Goal: Task Accomplishment & Management: Manage account settings

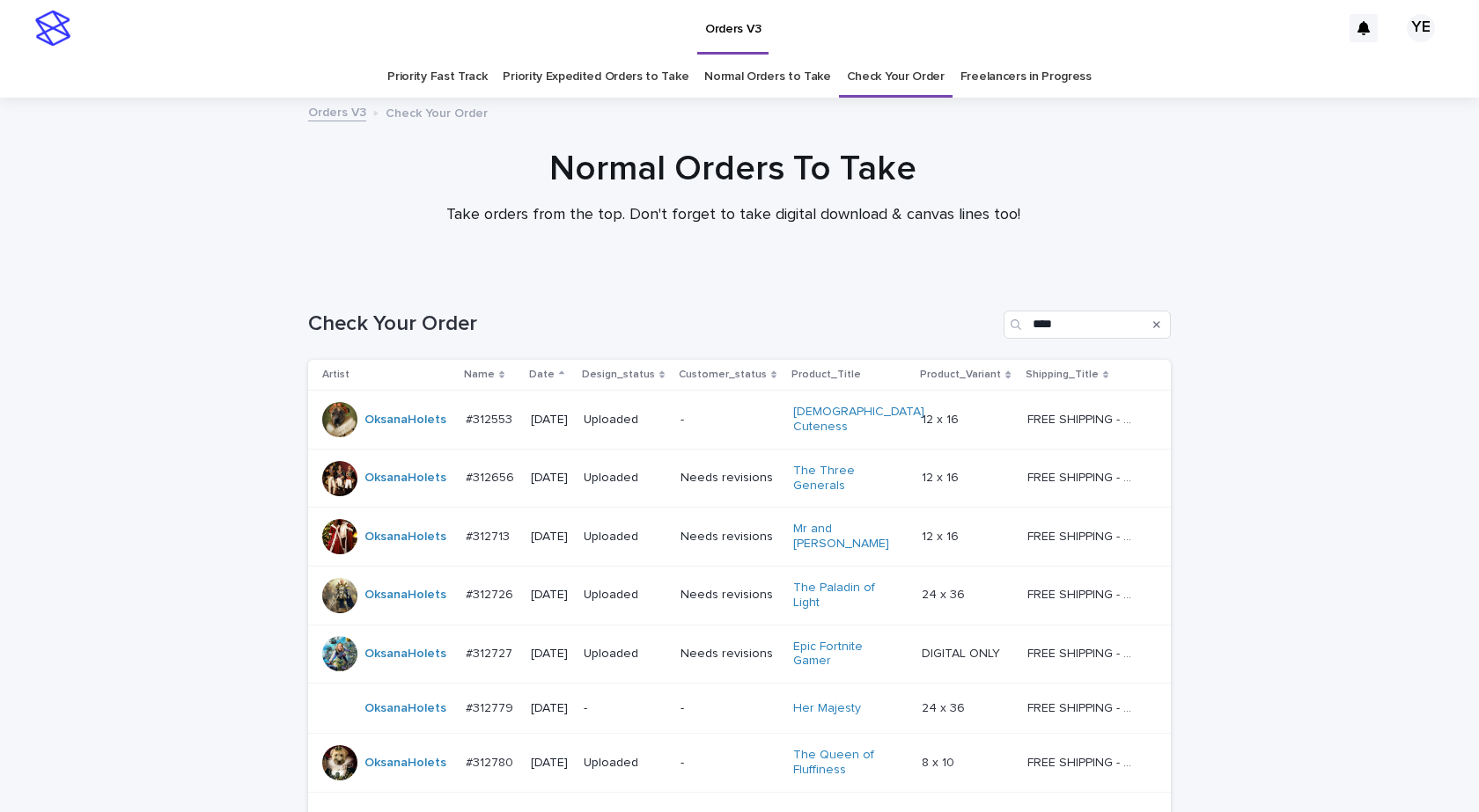
scroll to position [188, 0]
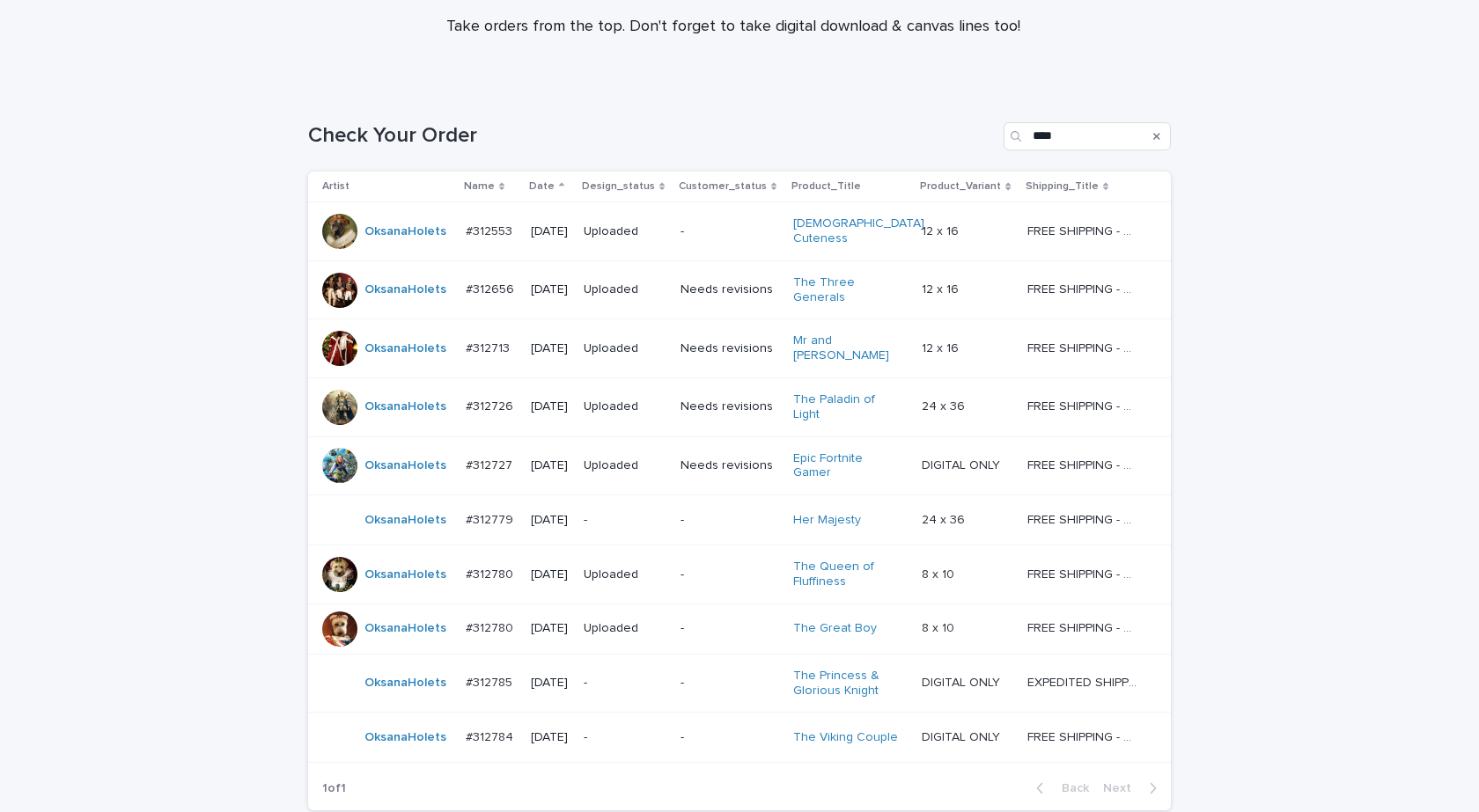
click at [424, 561] on div "OksanaHolets" at bounding box center [405, 575] width 82 height 29
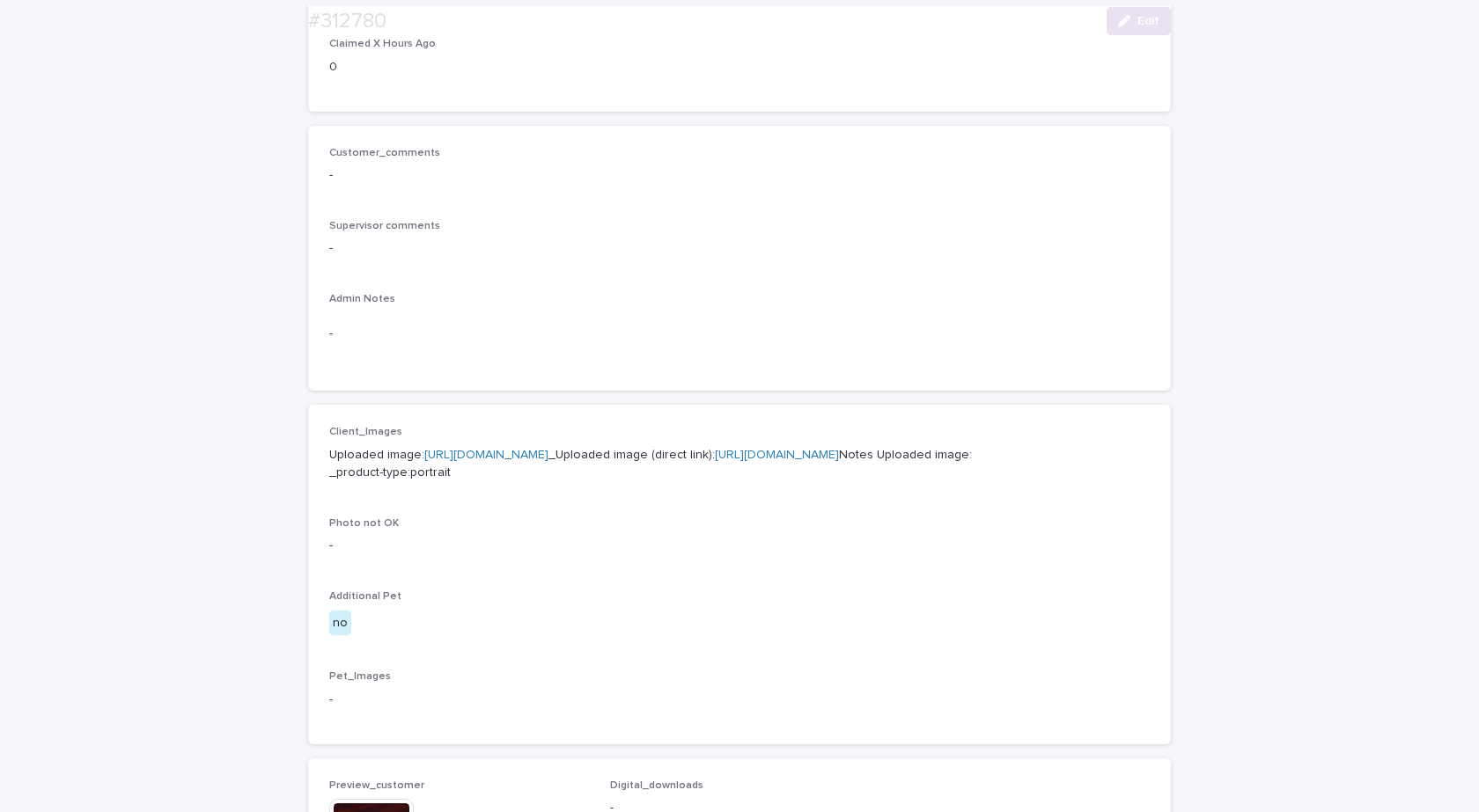
scroll to position [704, 0]
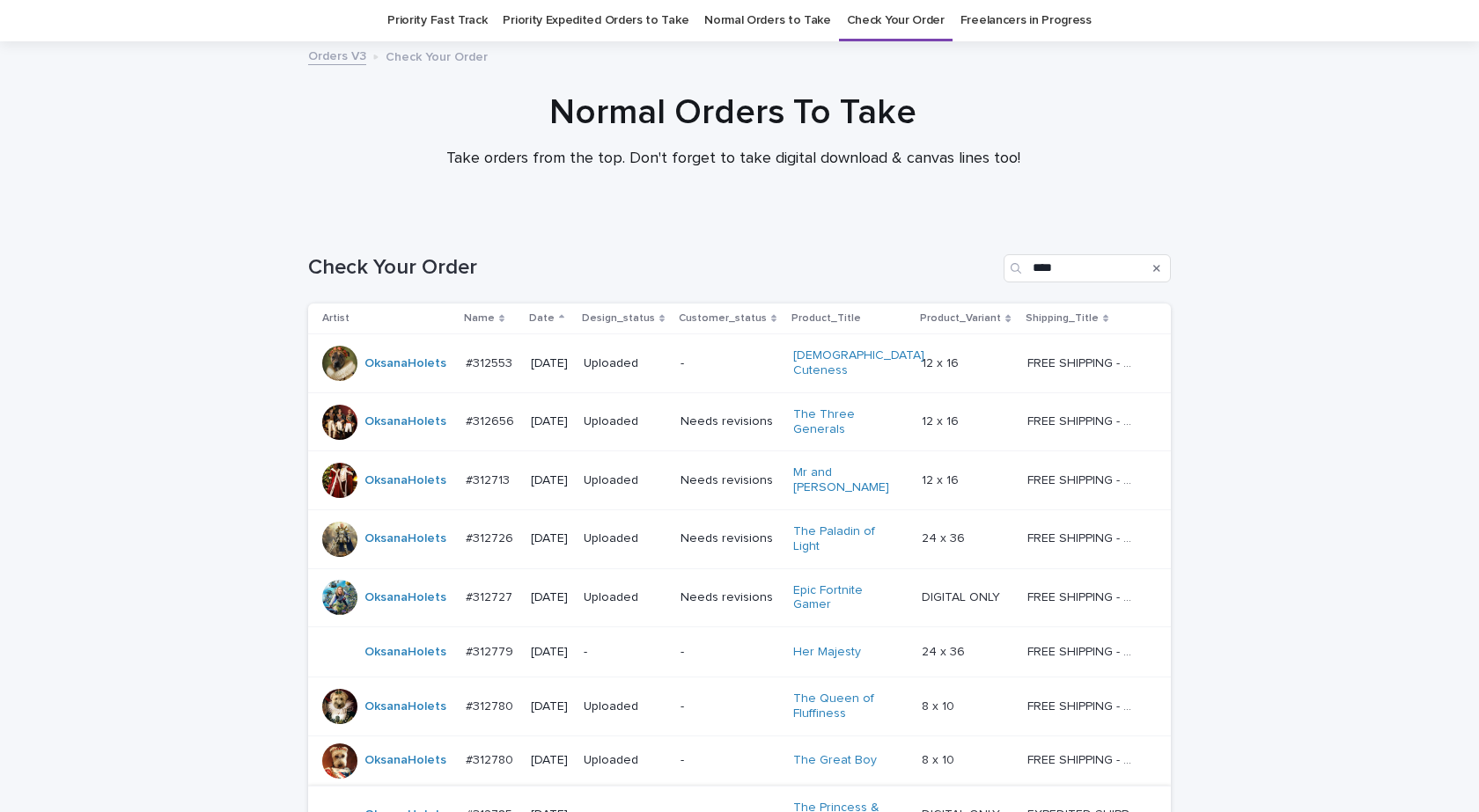
scroll to position [296, 0]
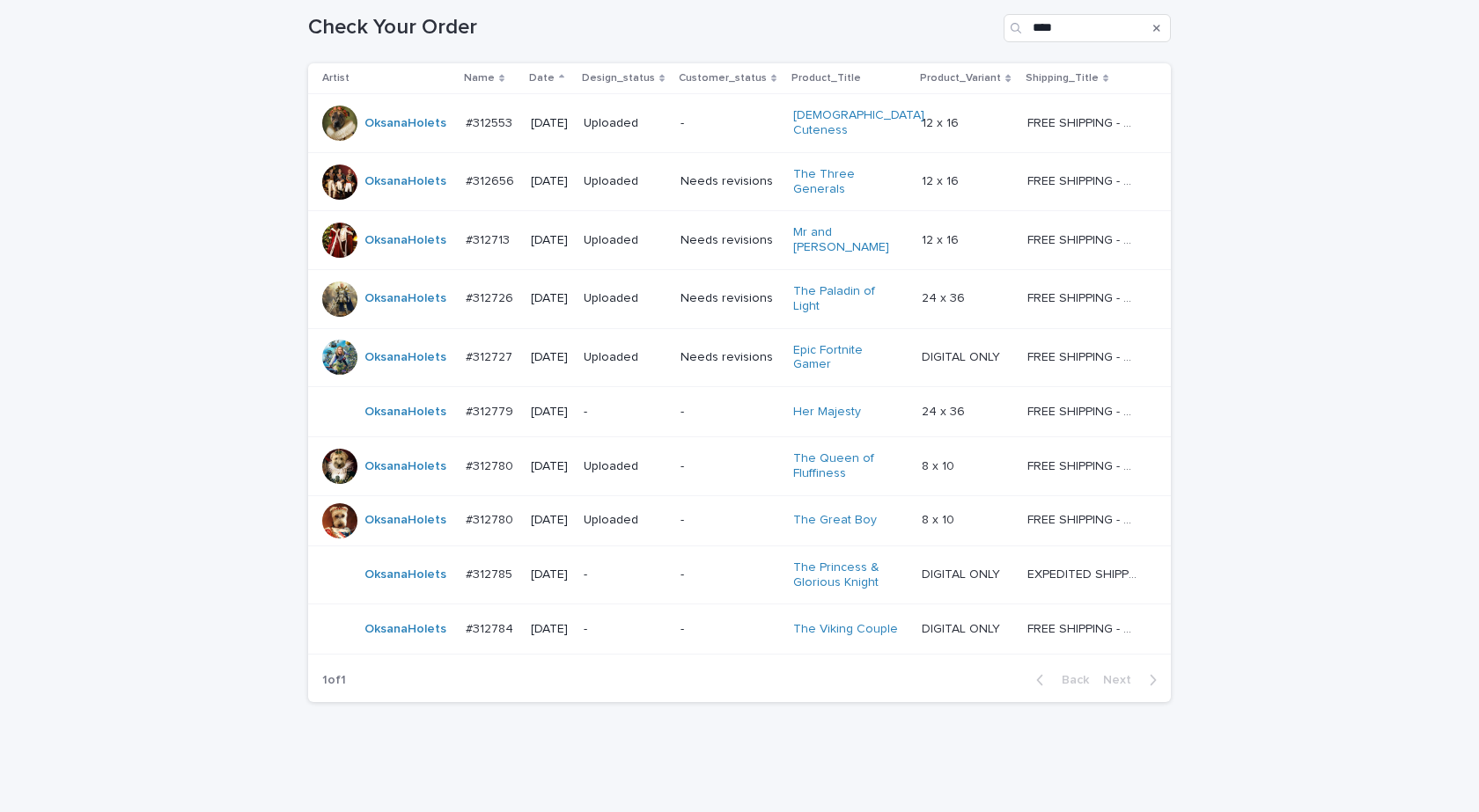
click at [415, 394] on div "OksanaHolets" at bounding box center [387, 412] width 129 height 36
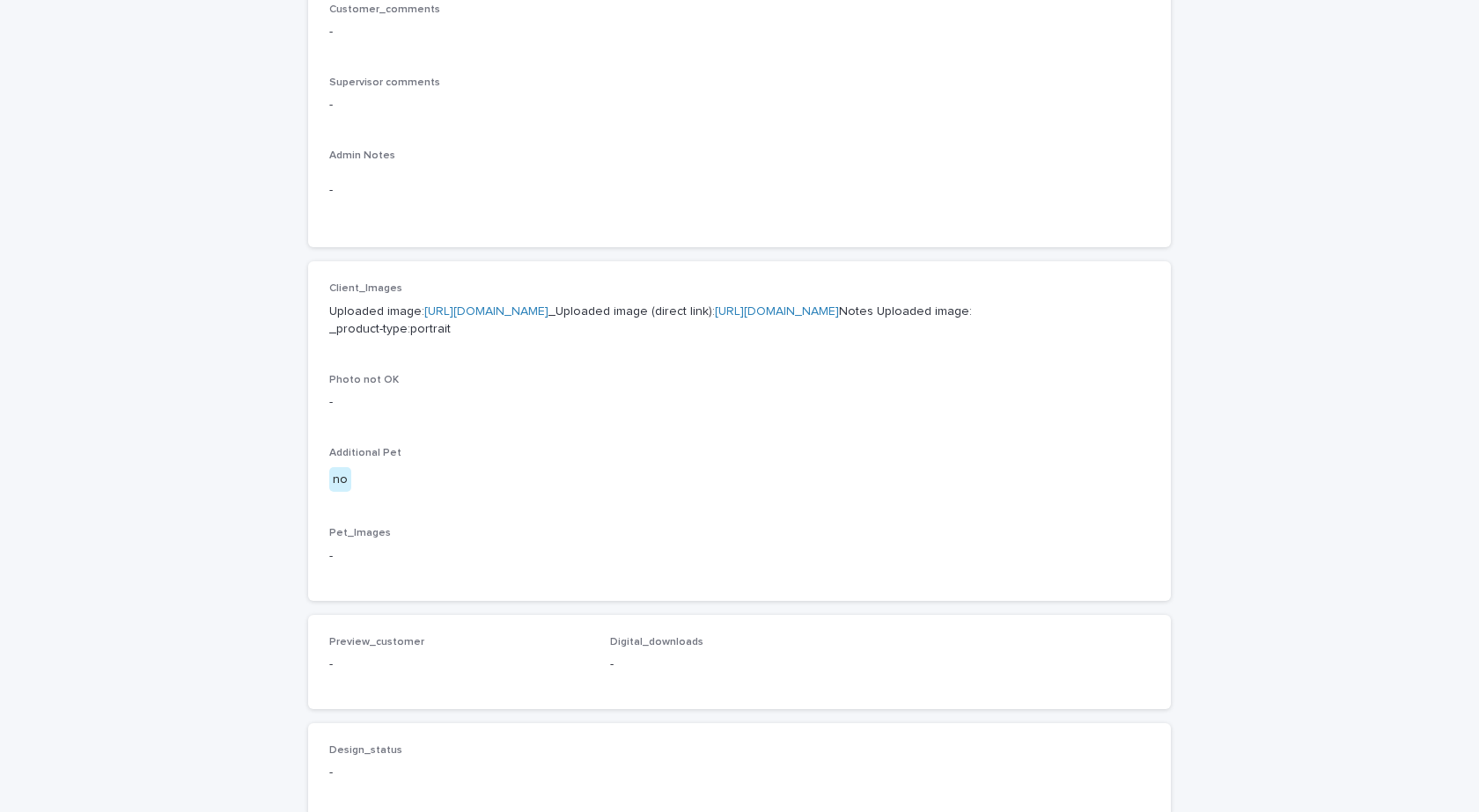
scroll to position [528, 0]
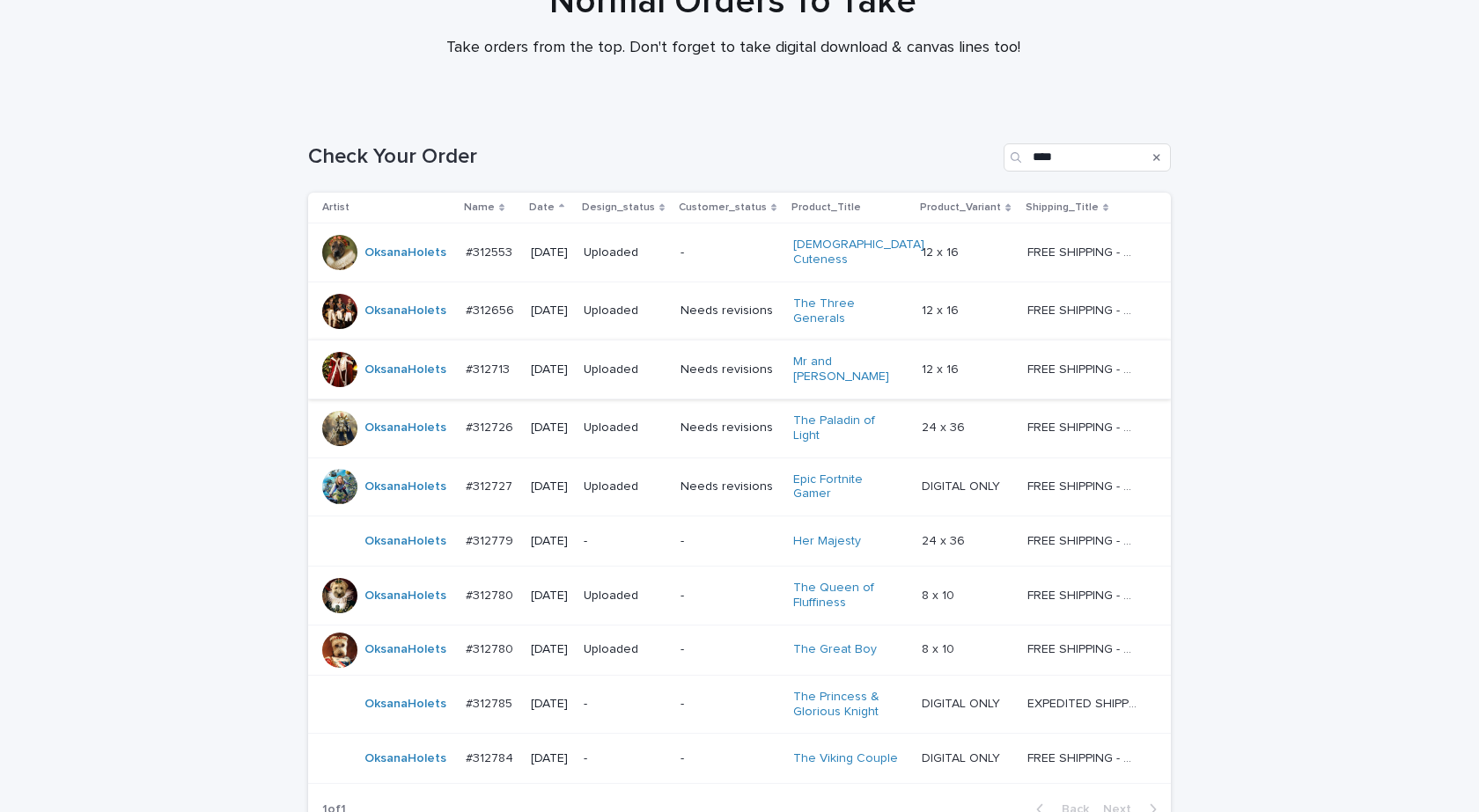
scroll to position [296, 0]
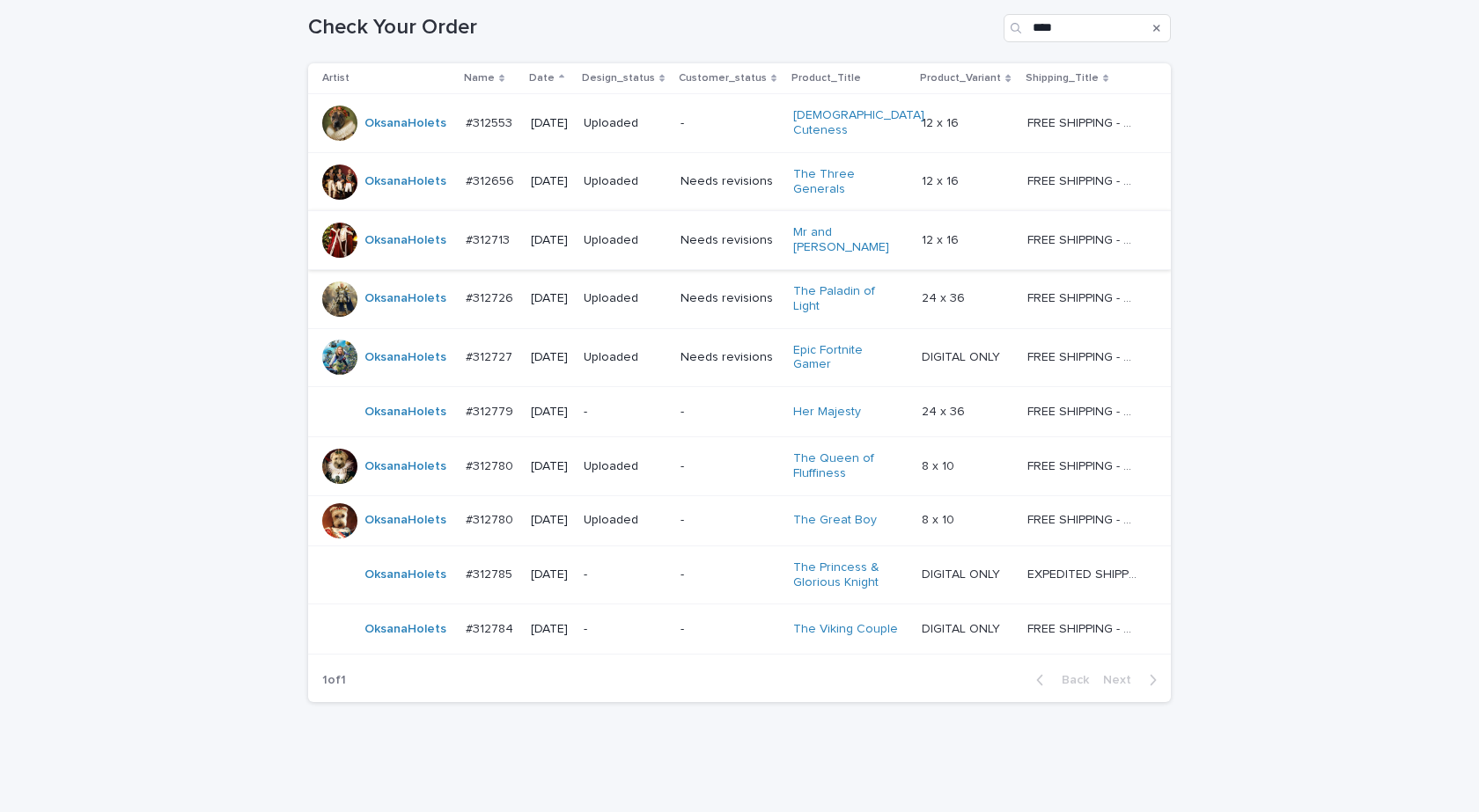
click at [394, 497] on td "OksanaHolets" at bounding box center [383, 519] width 150 height 50
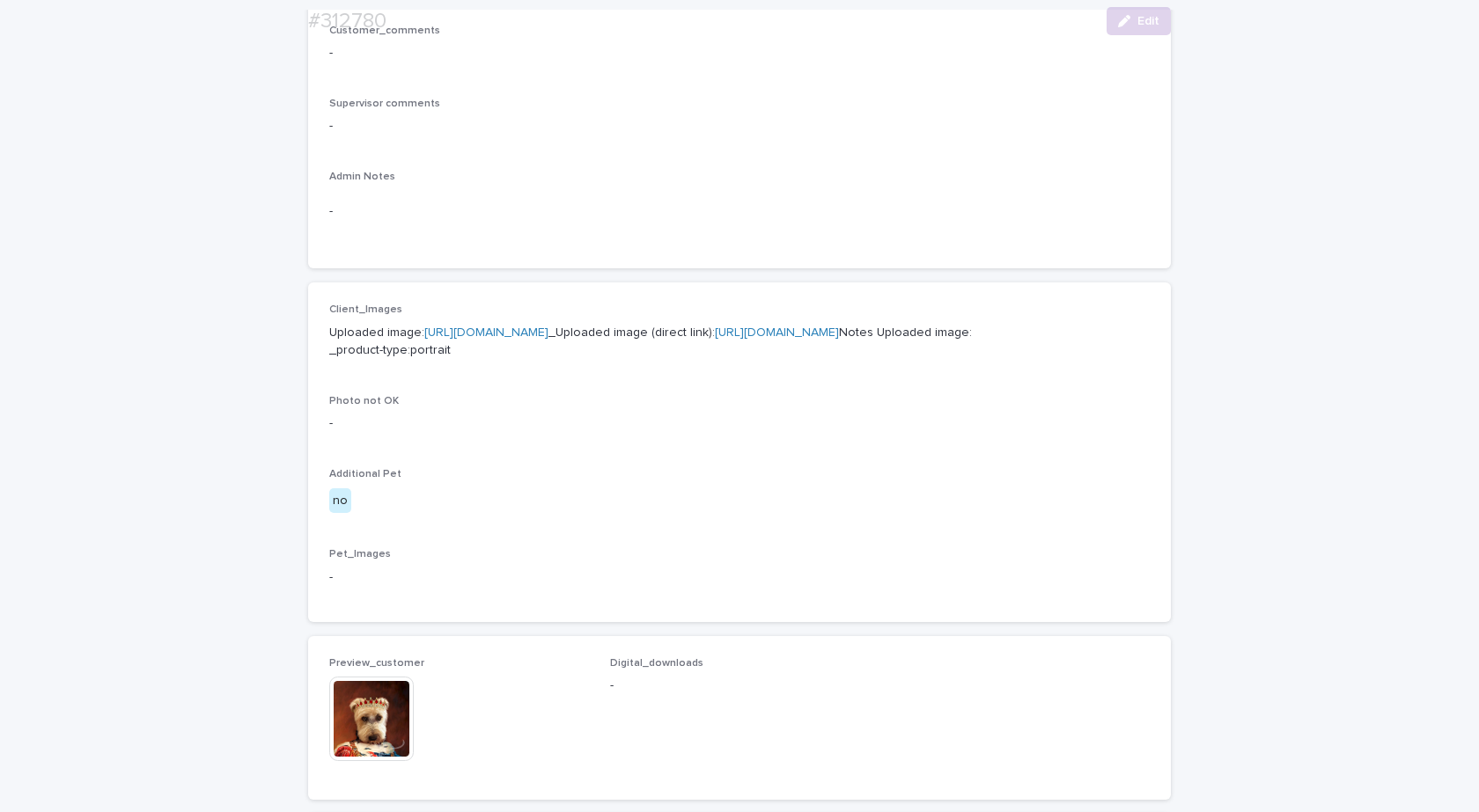
scroll to position [528, 0]
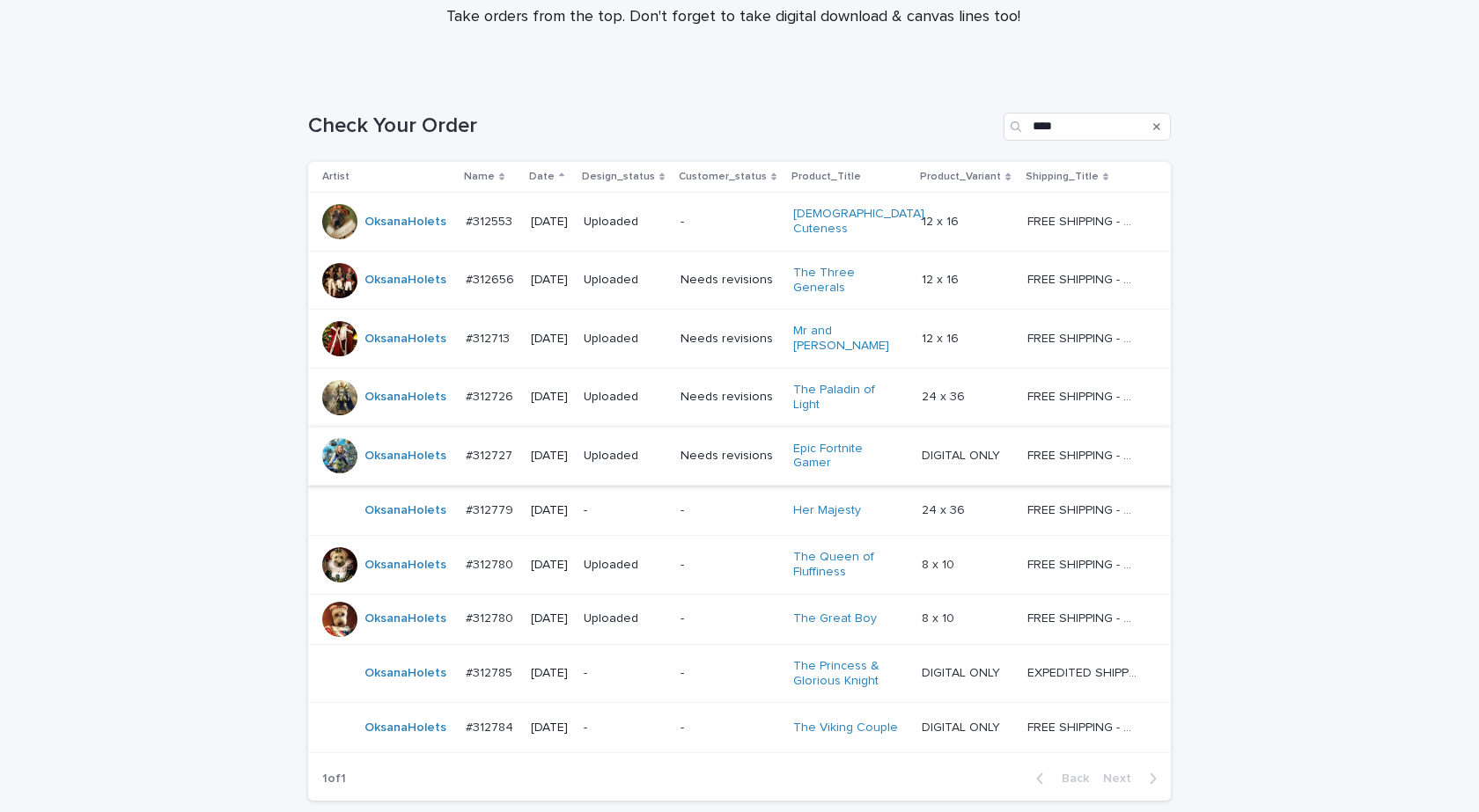
scroll to position [296, 0]
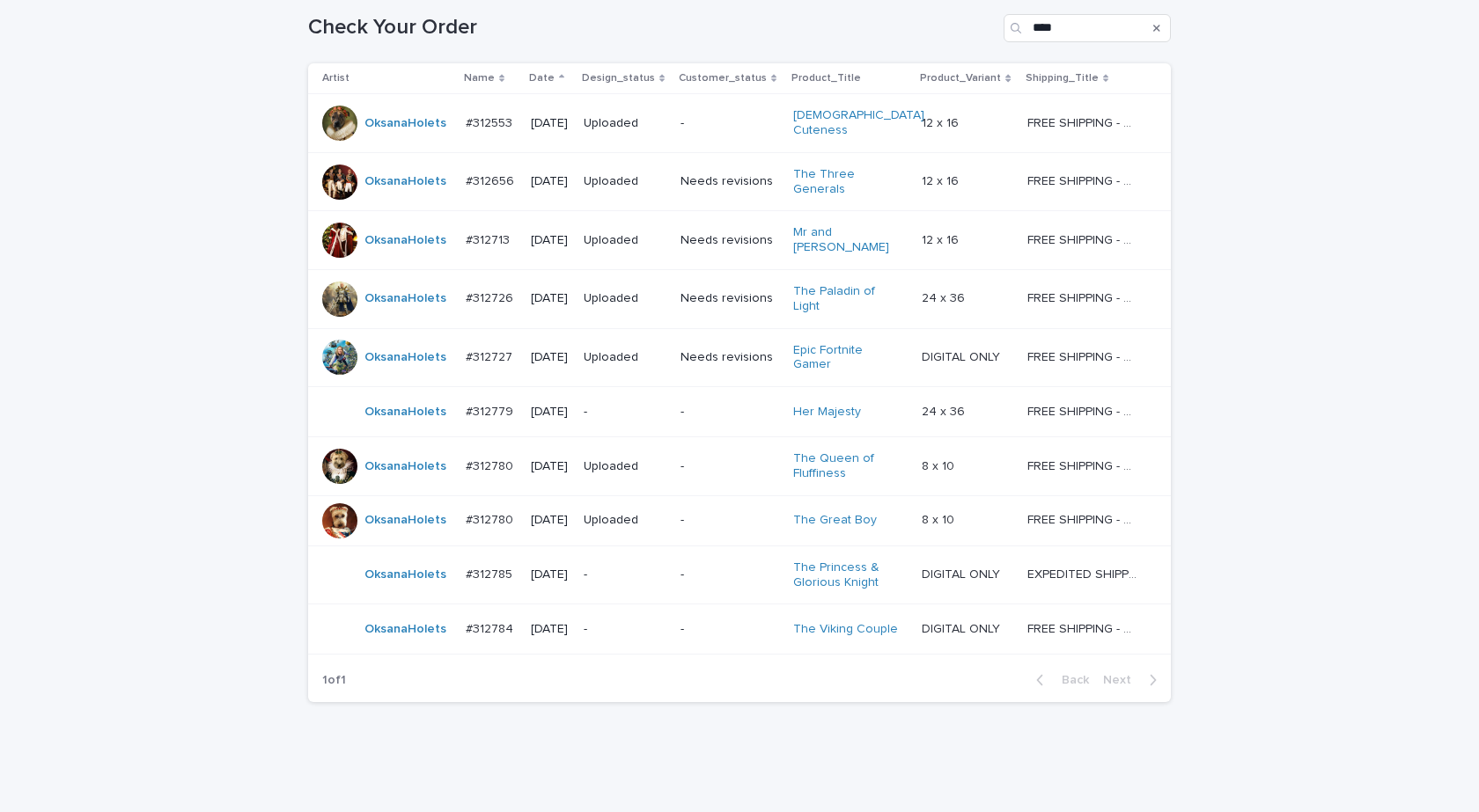
click at [374, 558] on div "OksanaHolets" at bounding box center [387, 576] width 129 height 36
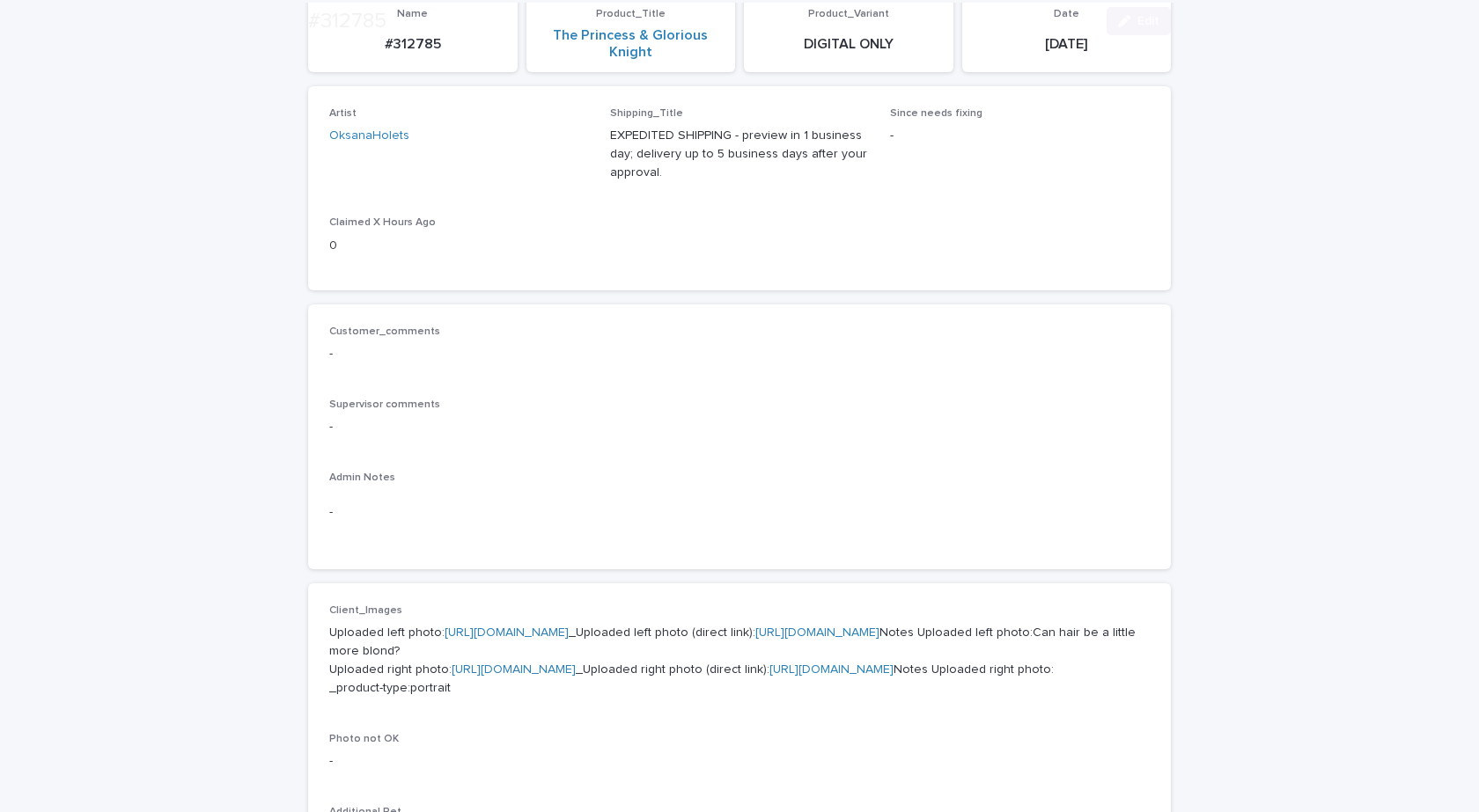
scroll to position [616, 0]
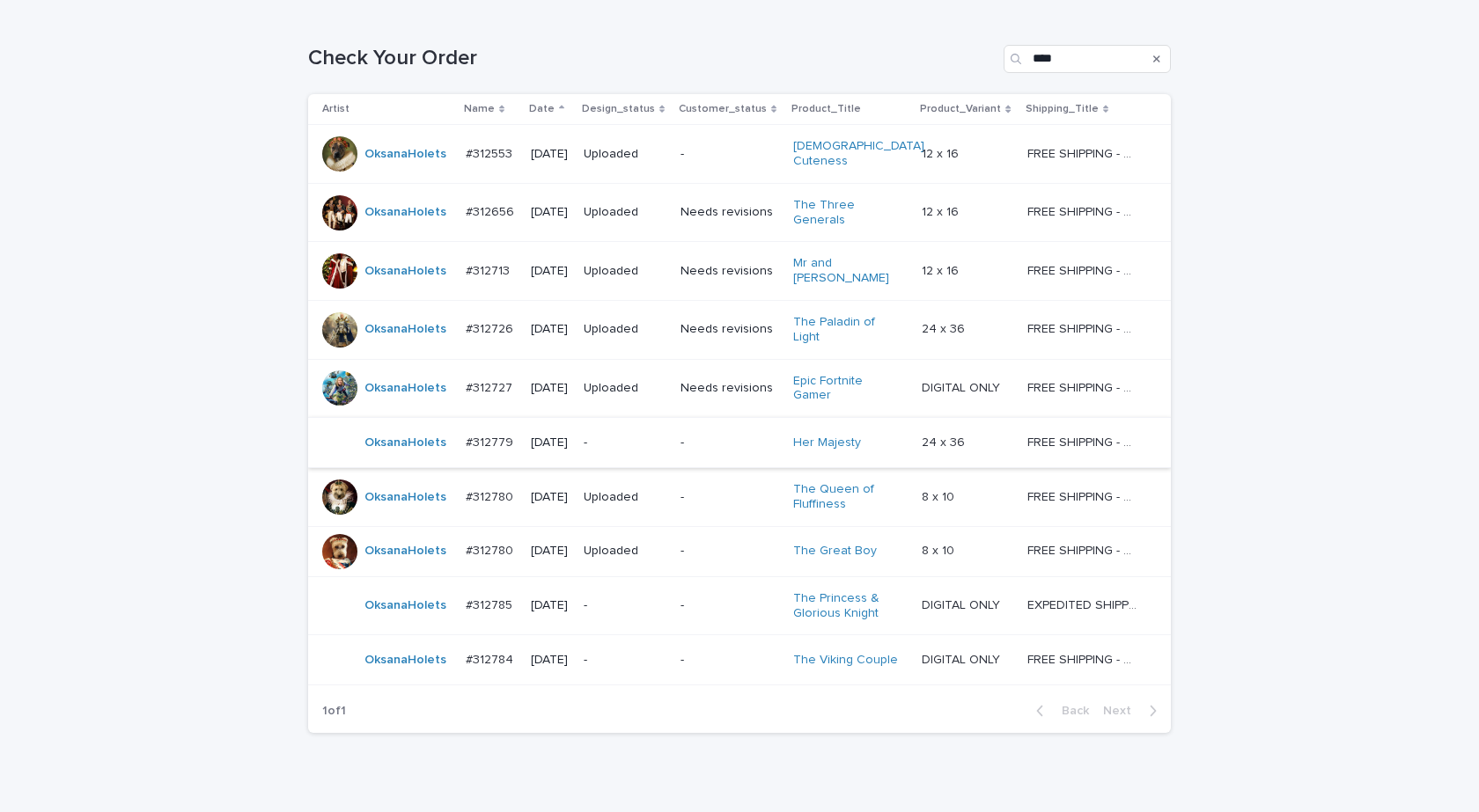
scroll to position [296, 0]
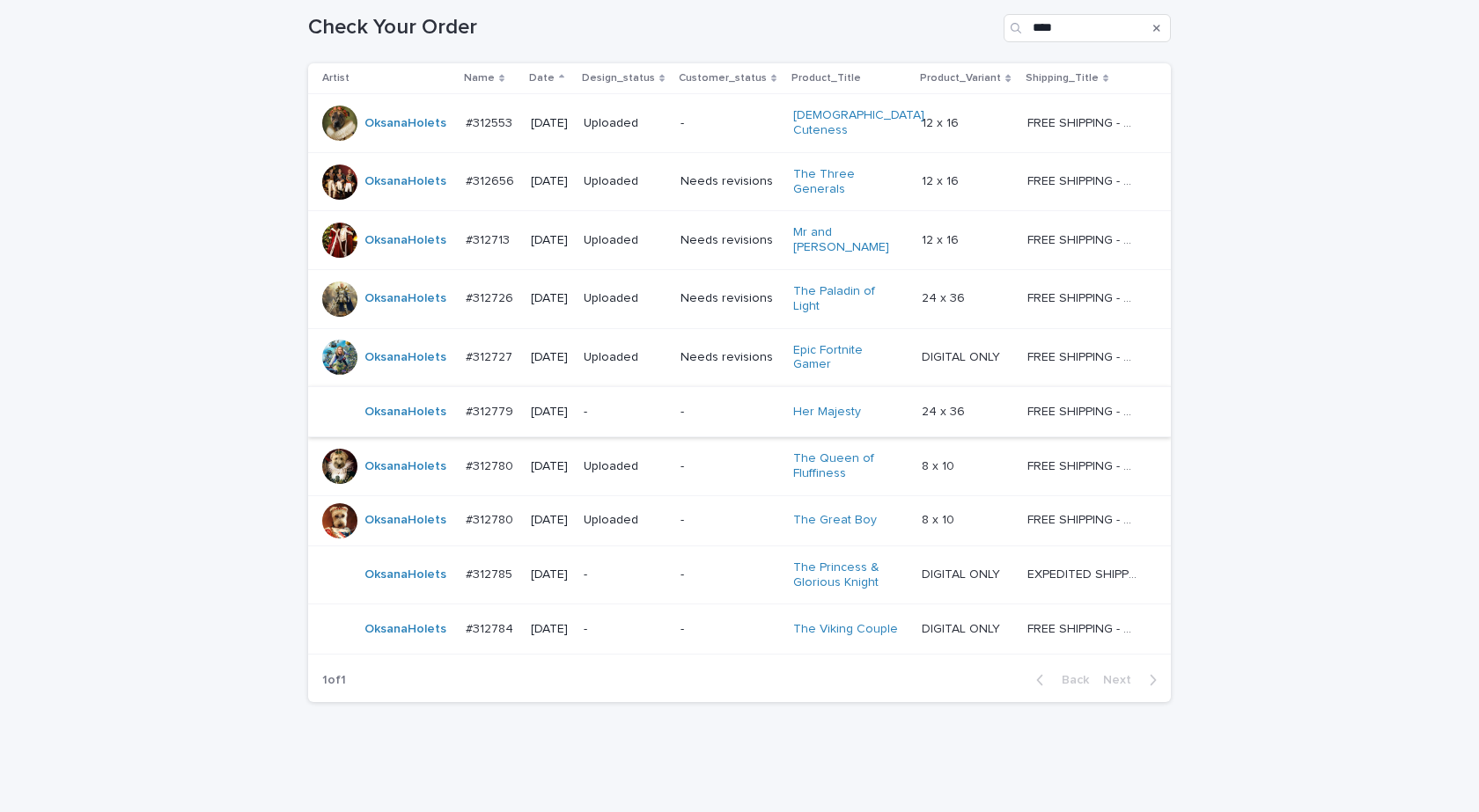
click at [459, 605] on td "#312784 #312784" at bounding box center [490, 629] width 65 height 50
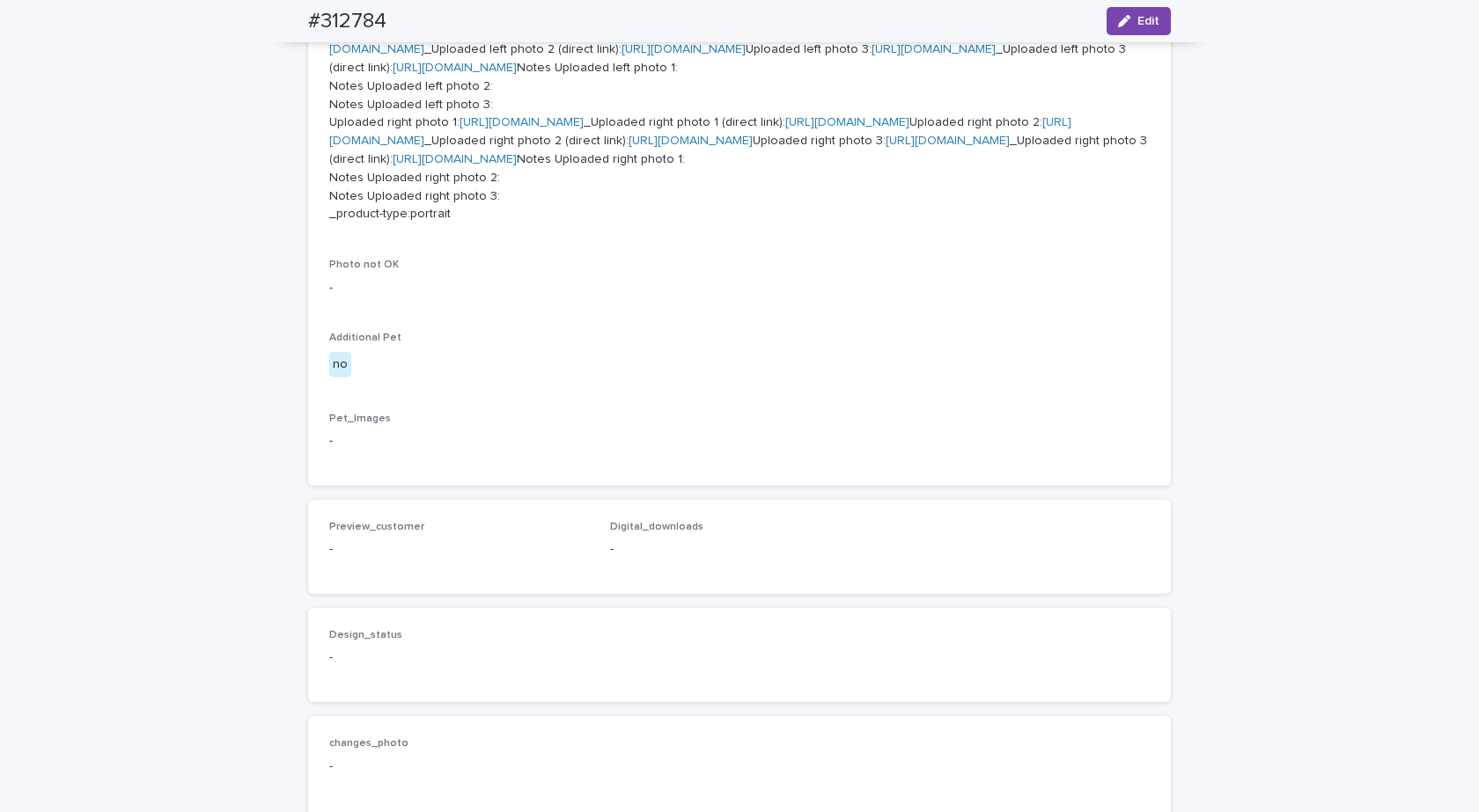
scroll to position [968, 0]
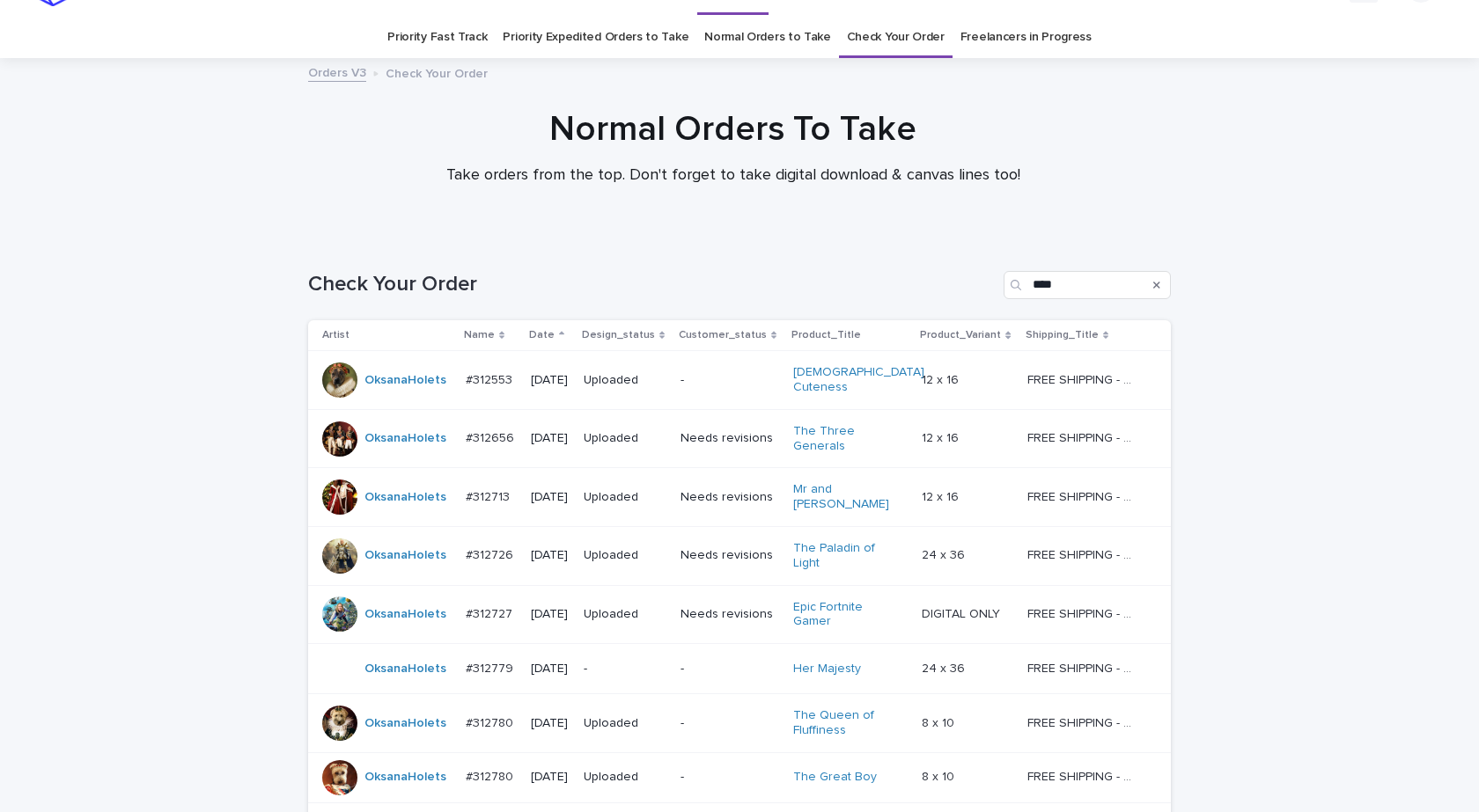
scroll to position [56, 0]
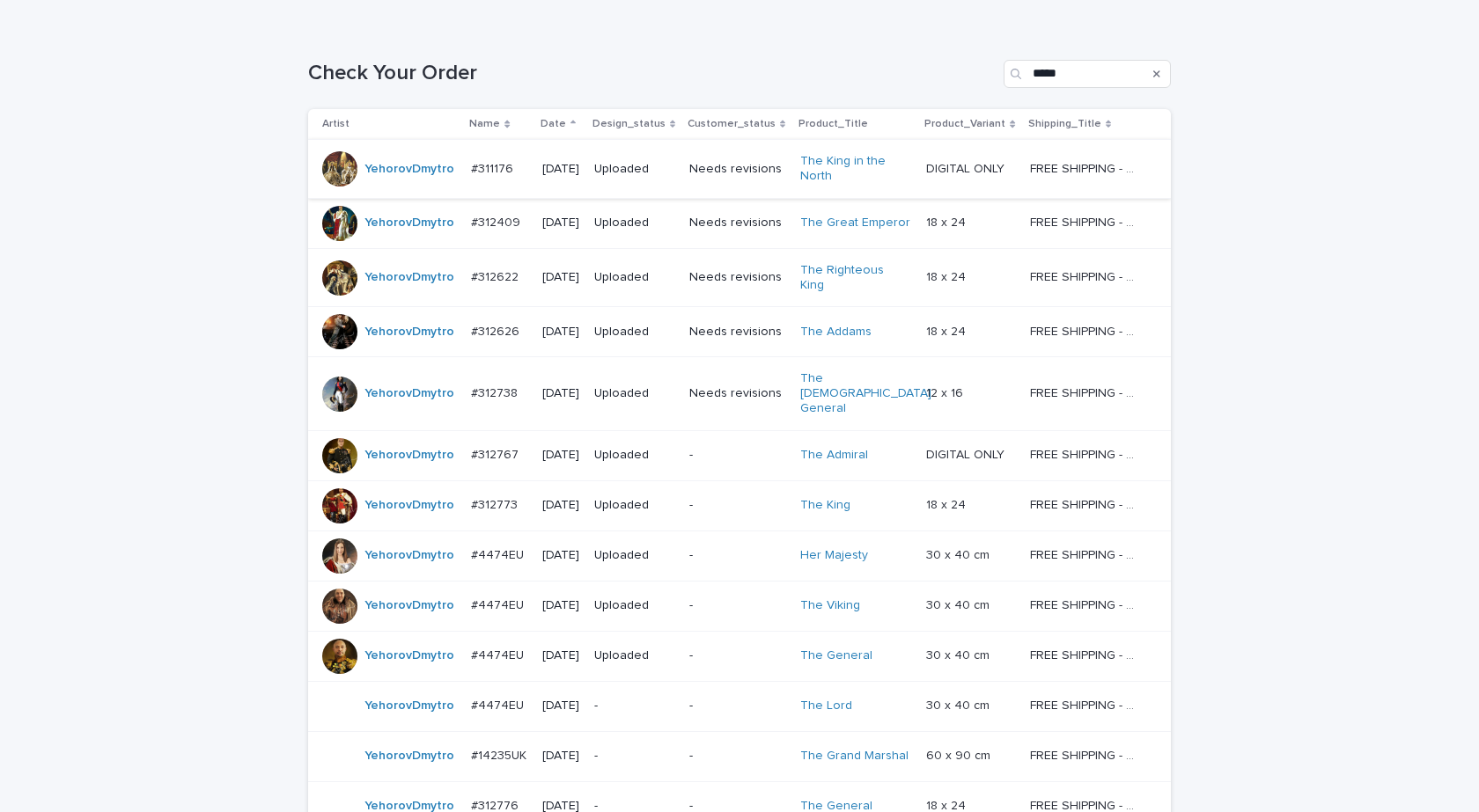
scroll to position [439, 0]
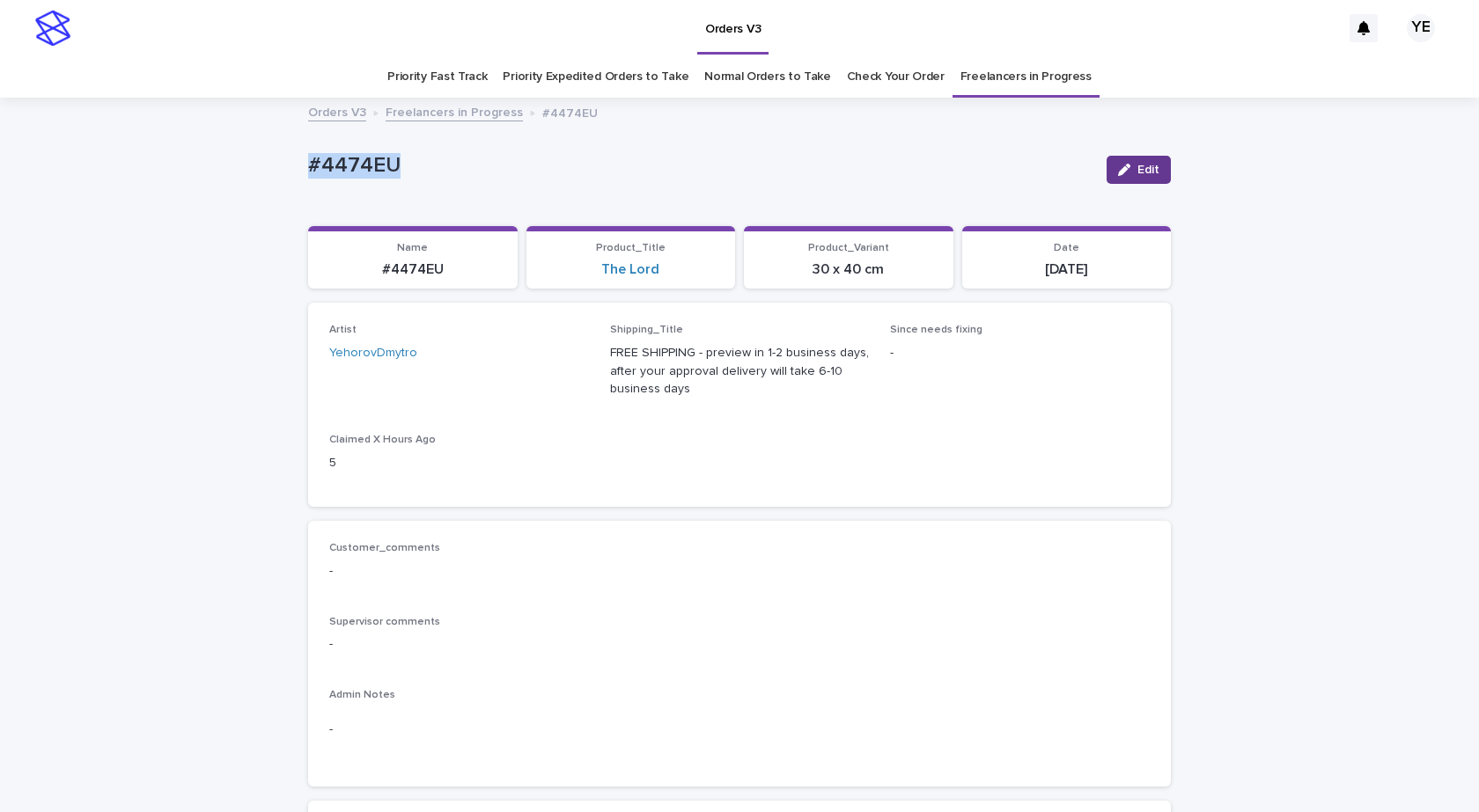
click at [1140, 165] on span "Edit" at bounding box center [1148, 170] width 22 height 12
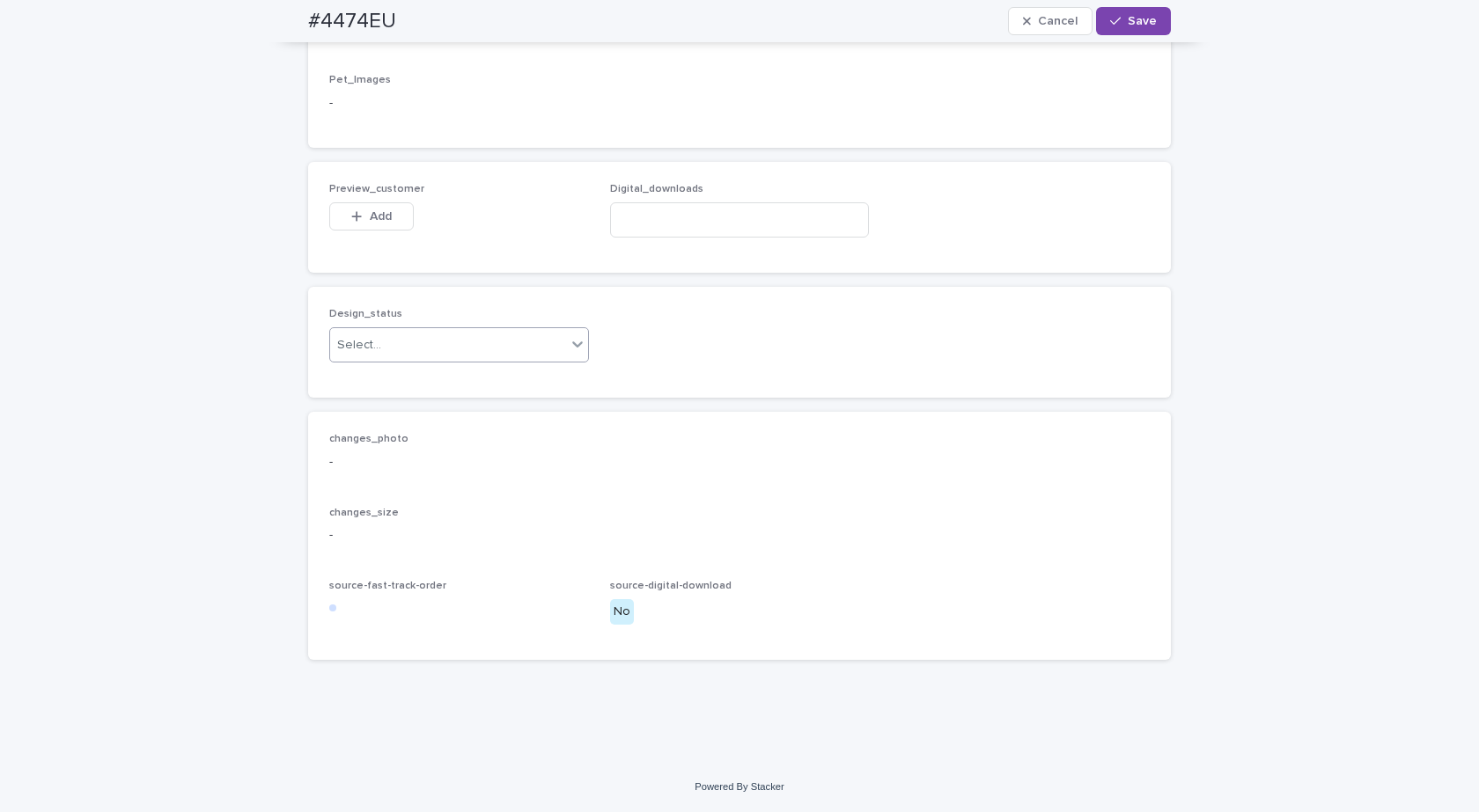
scroll to position [1101, 0]
click at [444, 352] on div "Select..." at bounding box center [448, 345] width 236 height 29
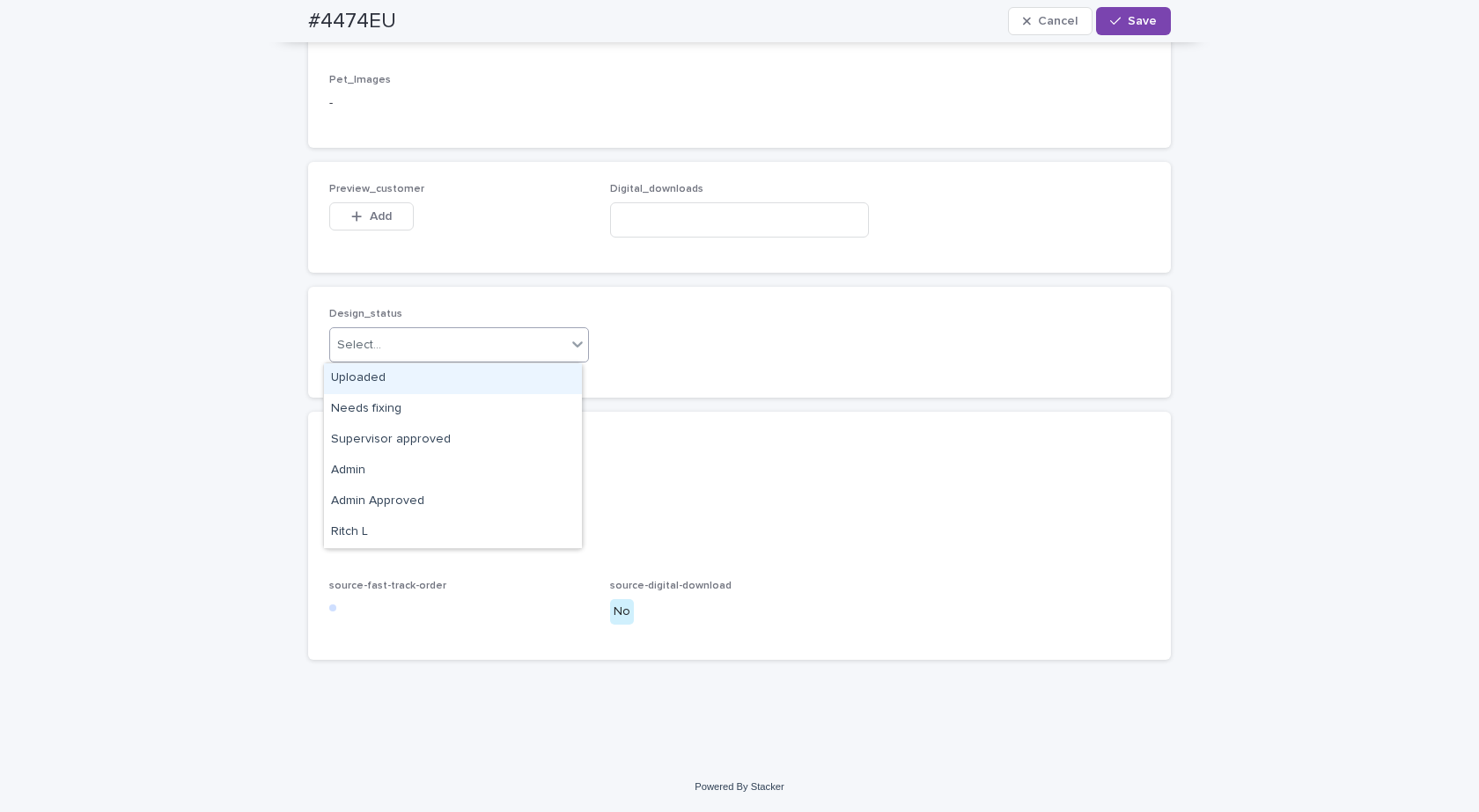
click at [355, 375] on div "Uploaded" at bounding box center [452, 379] width 258 height 31
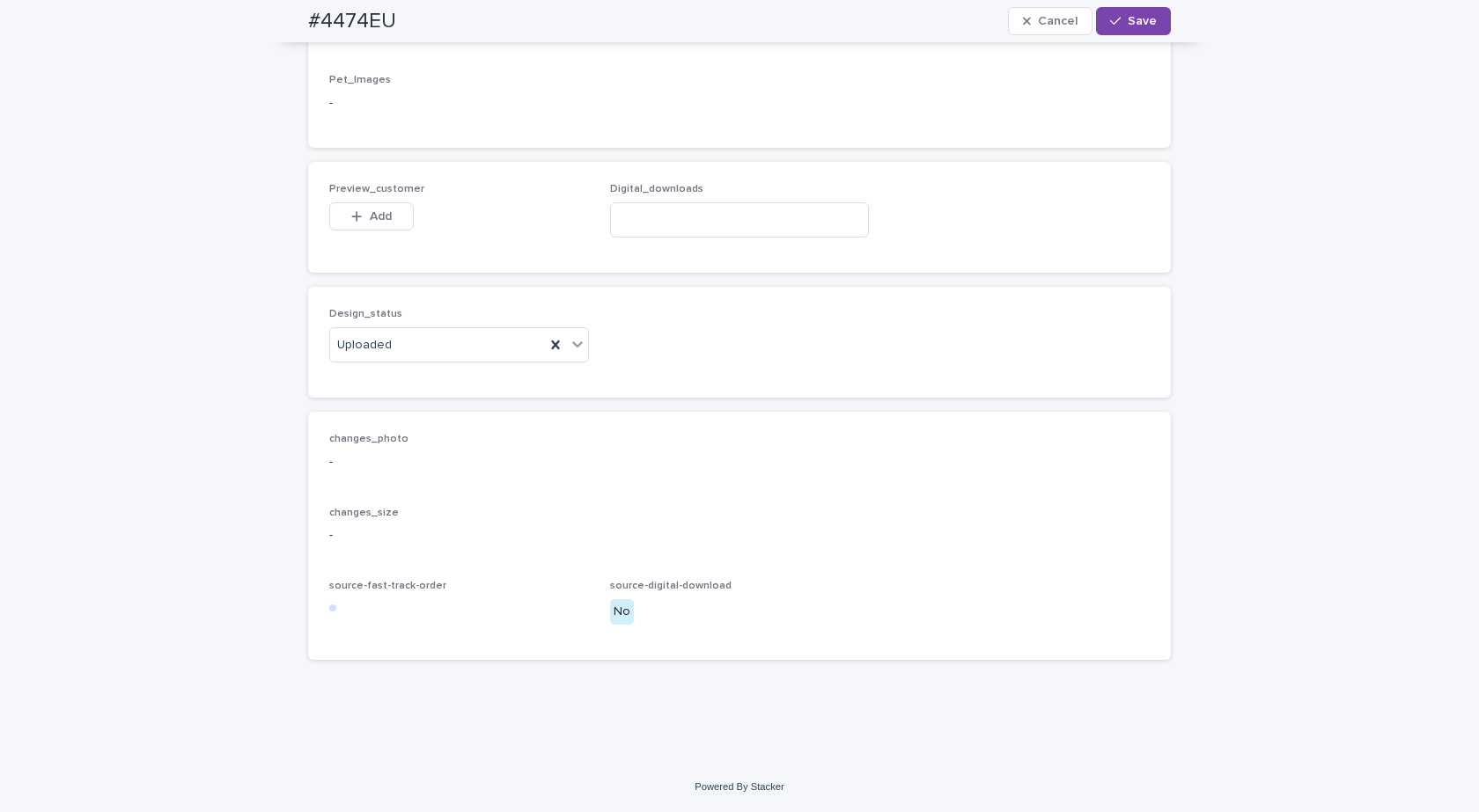
click at [340, 234] on div "Add" at bounding box center [371, 220] width 84 height 36
click at [352, 220] on icon "button" at bounding box center [356, 216] width 9 height 9
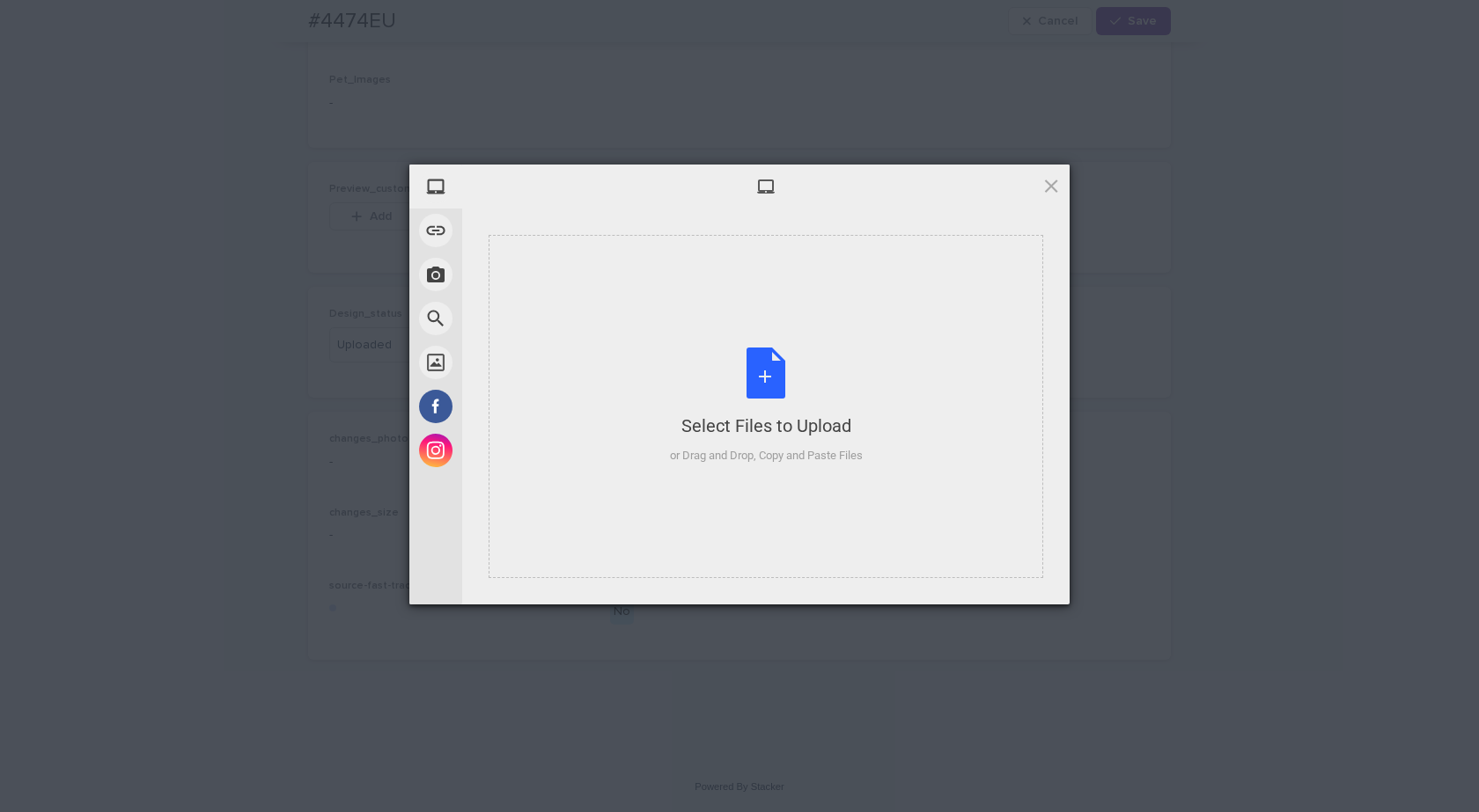
click at [784, 395] on div "Select Files to Upload or Drag and Drop, Copy and Paste Files" at bounding box center [766, 406] width 193 height 117
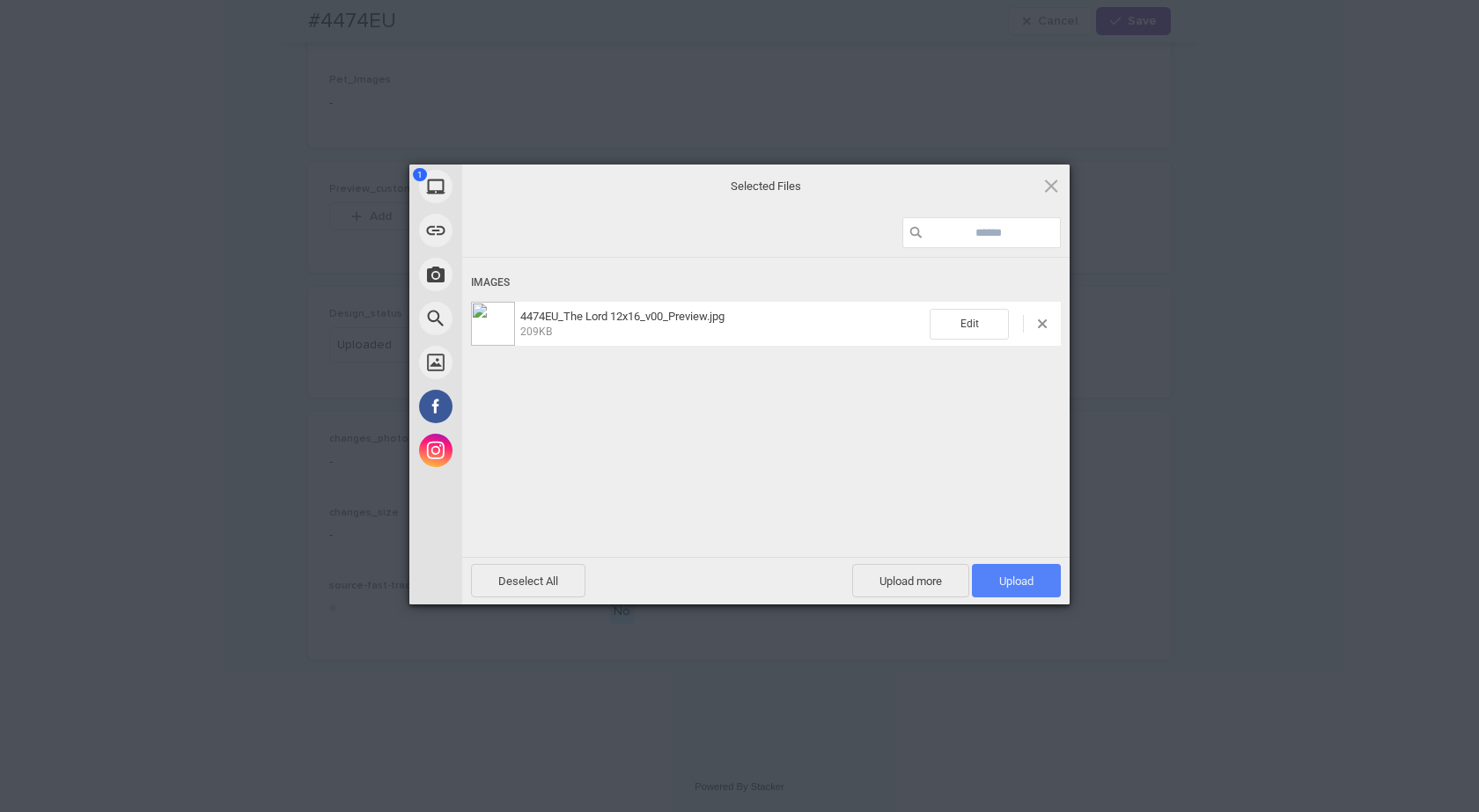
click at [1009, 572] on span "Upload 1" at bounding box center [1016, 581] width 89 height 34
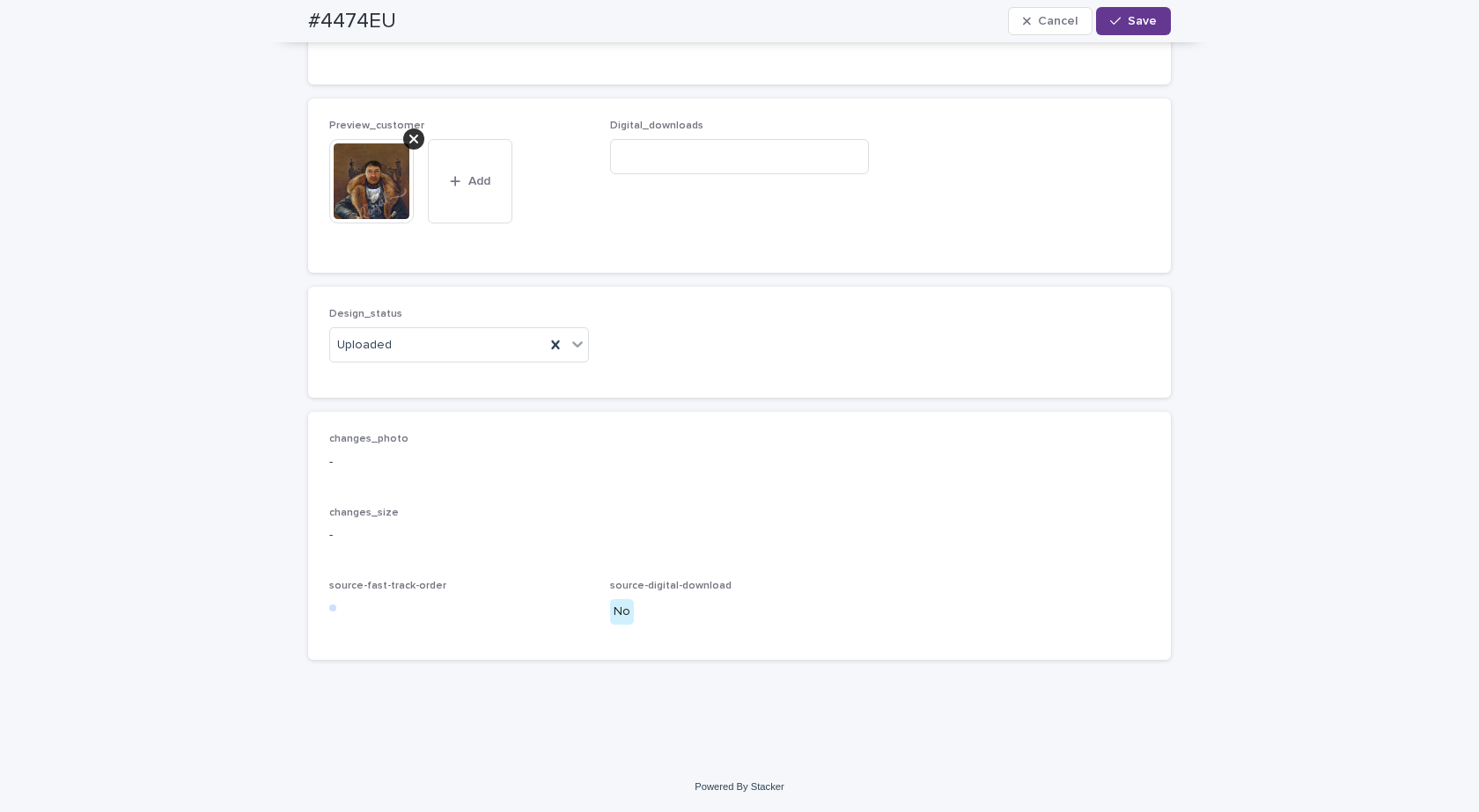
click at [1139, 22] on span "Save" at bounding box center [1141, 21] width 29 height 12
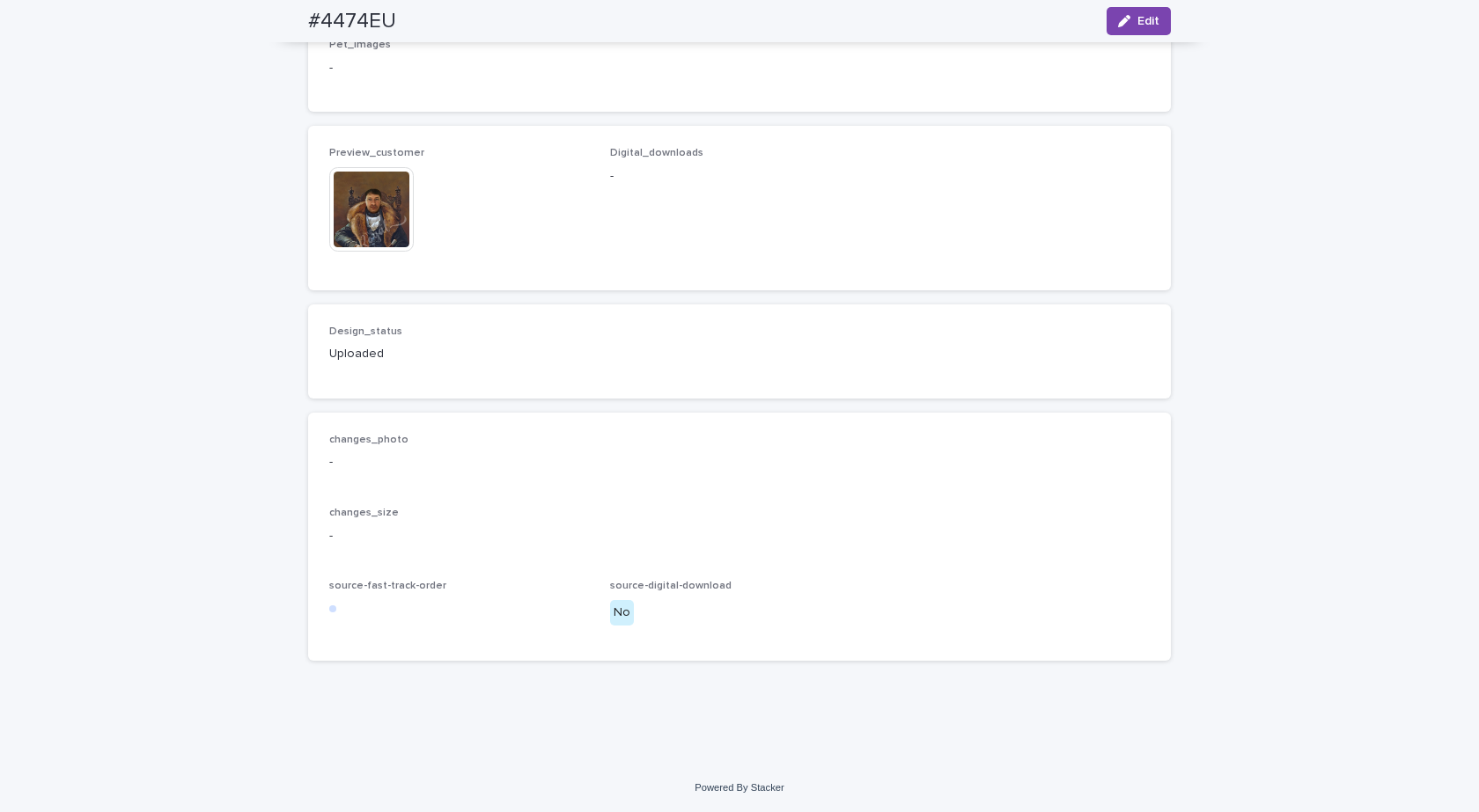
click at [382, 243] on img at bounding box center [371, 209] width 84 height 84
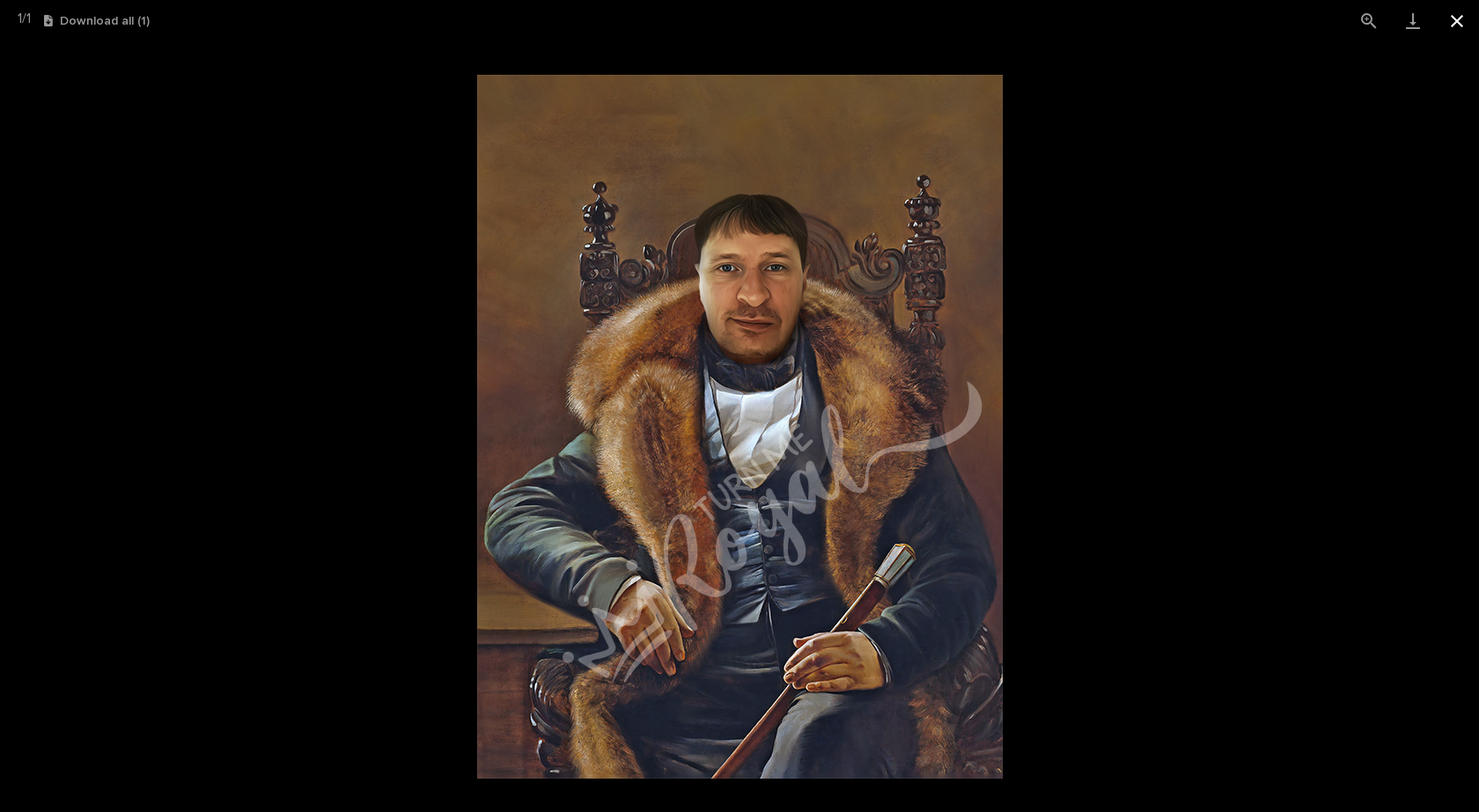
click at [1470, 16] on button "Close gallery" at bounding box center [1456, 21] width 44 height 41
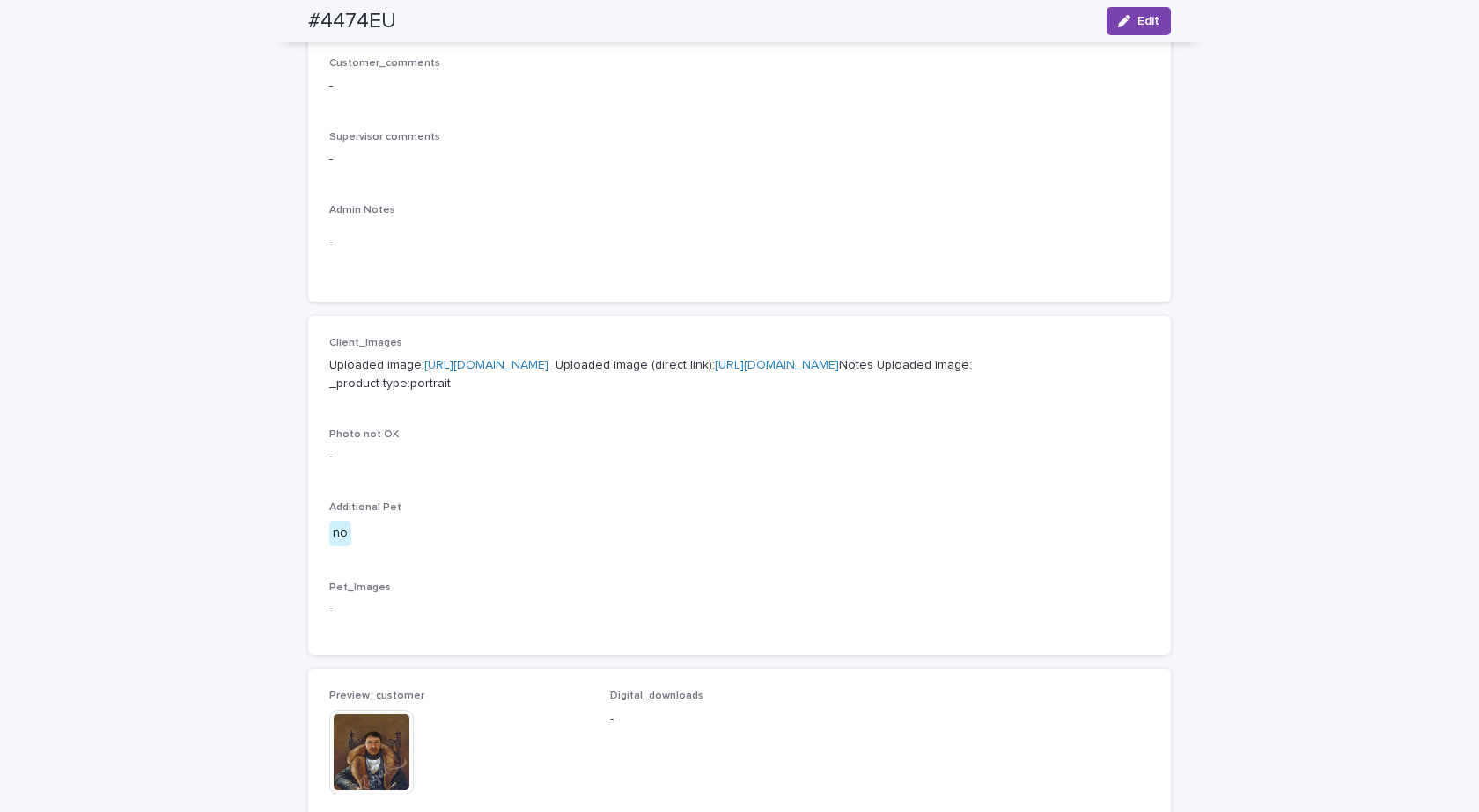
scroll to position [0, 0]
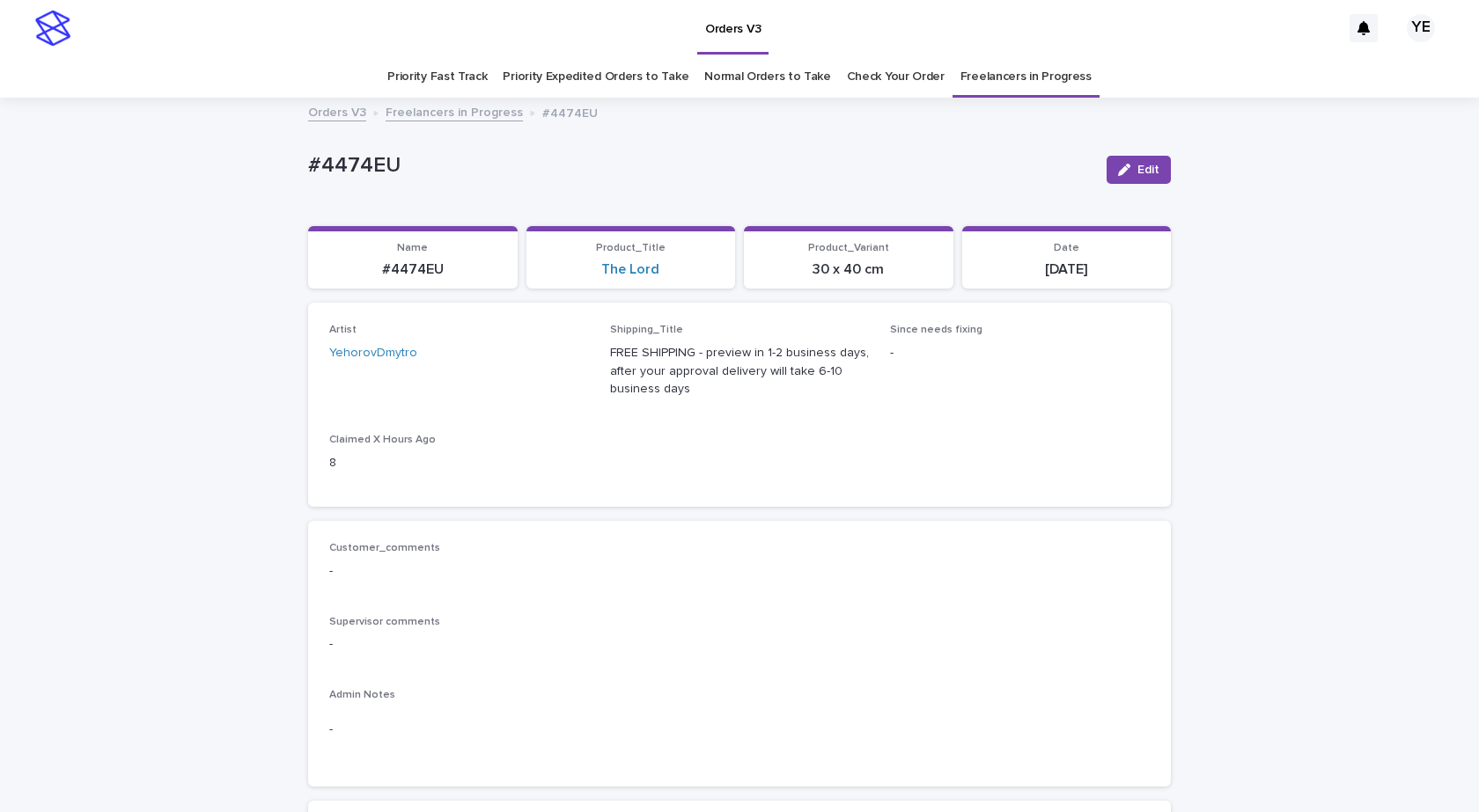
click at [451, 112] on link "Freelancers in Progress" at bounding box center [454, 112] width 137 height 21
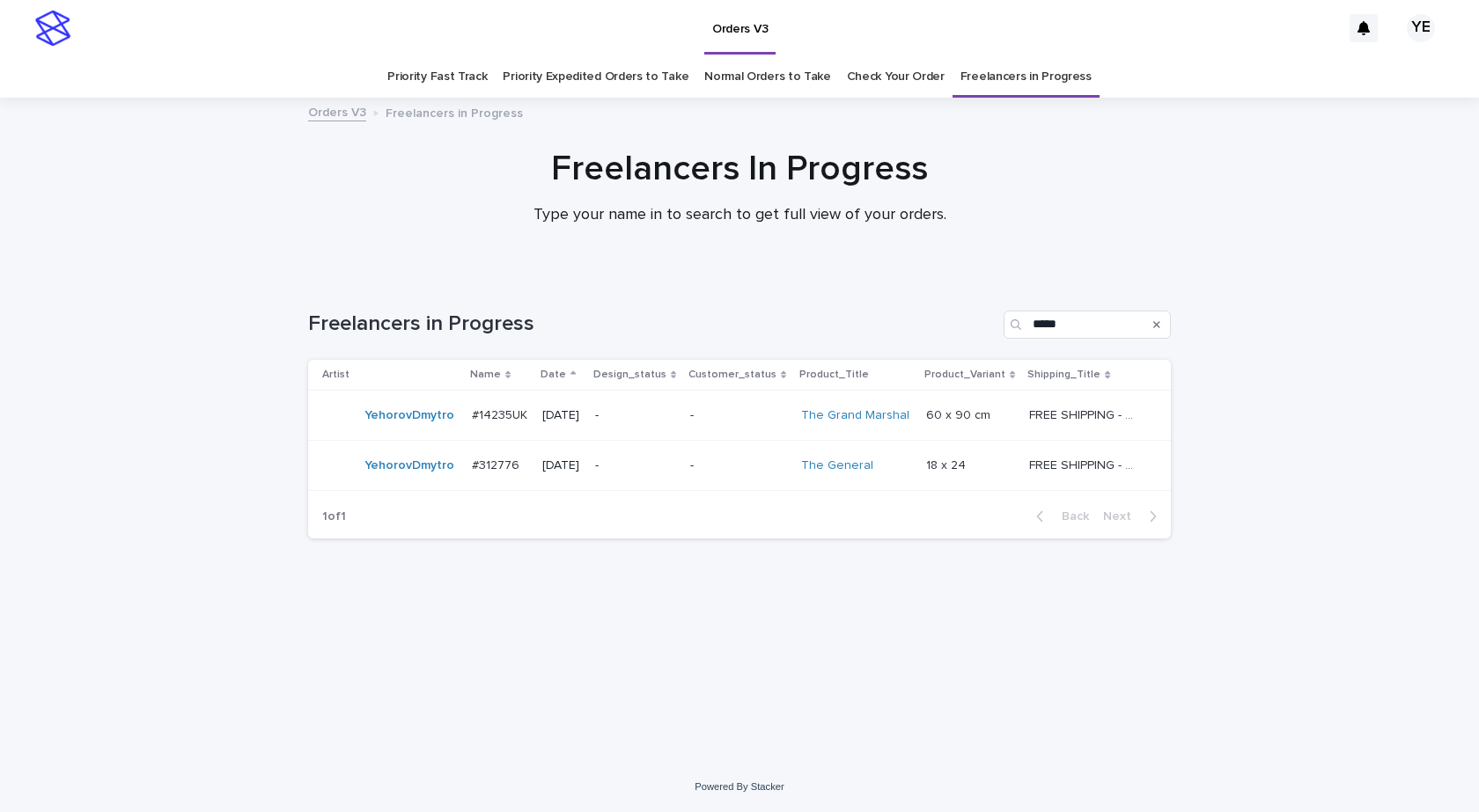
click at [422, 430] on div "YehorovDmytro" at bounding box center [390, 415] width 136 height 36
click at [409, 492] on div "Artist Name Date Design_status Customer_status Product_Title Product_Variant Sh…" at bounding box center [739, 428] width 863 height 135
click at [413, 480] on div "YehorovDmytro" at bounding box center [390, 466] width 136 height 36
click at [422, 433] on div "YehorovDmytro" at bounding box center [390, 415] width 136 height 36
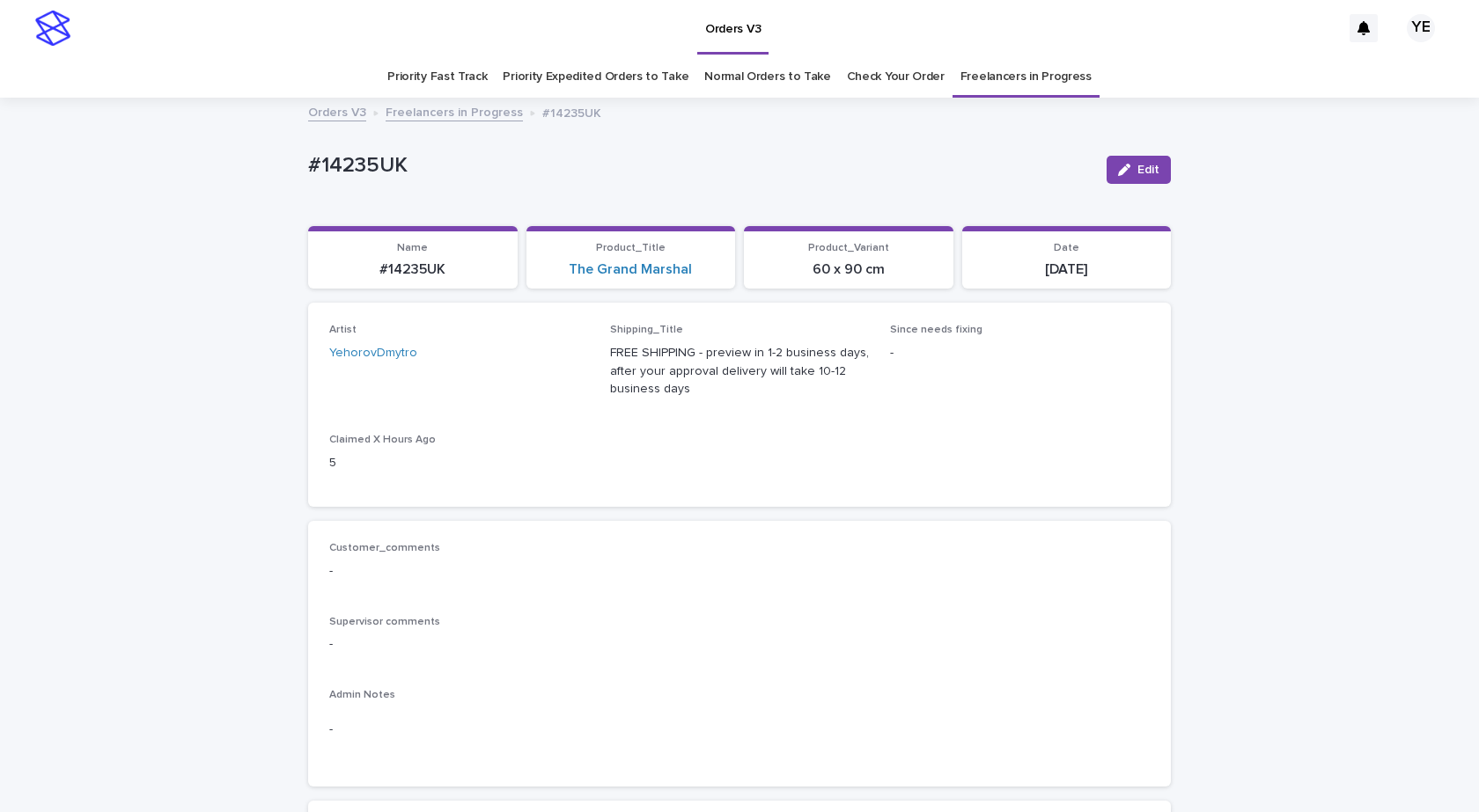
scroll to position [56, 0]
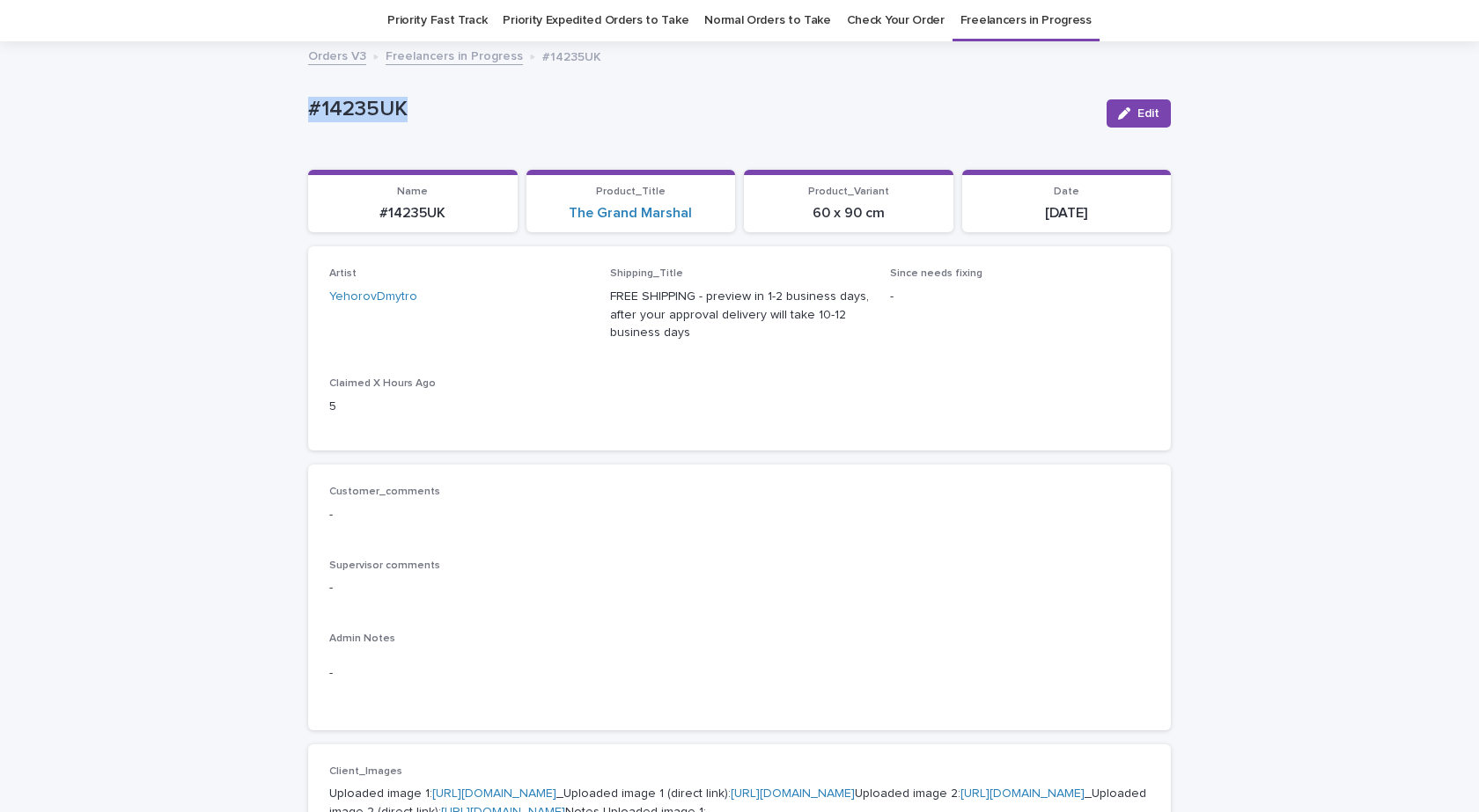
drag, startPoint x: 467, startPoint y: 121, endPoint x: 229, endPoint y: 126, distance: 238.1
copy p "#14235UK"
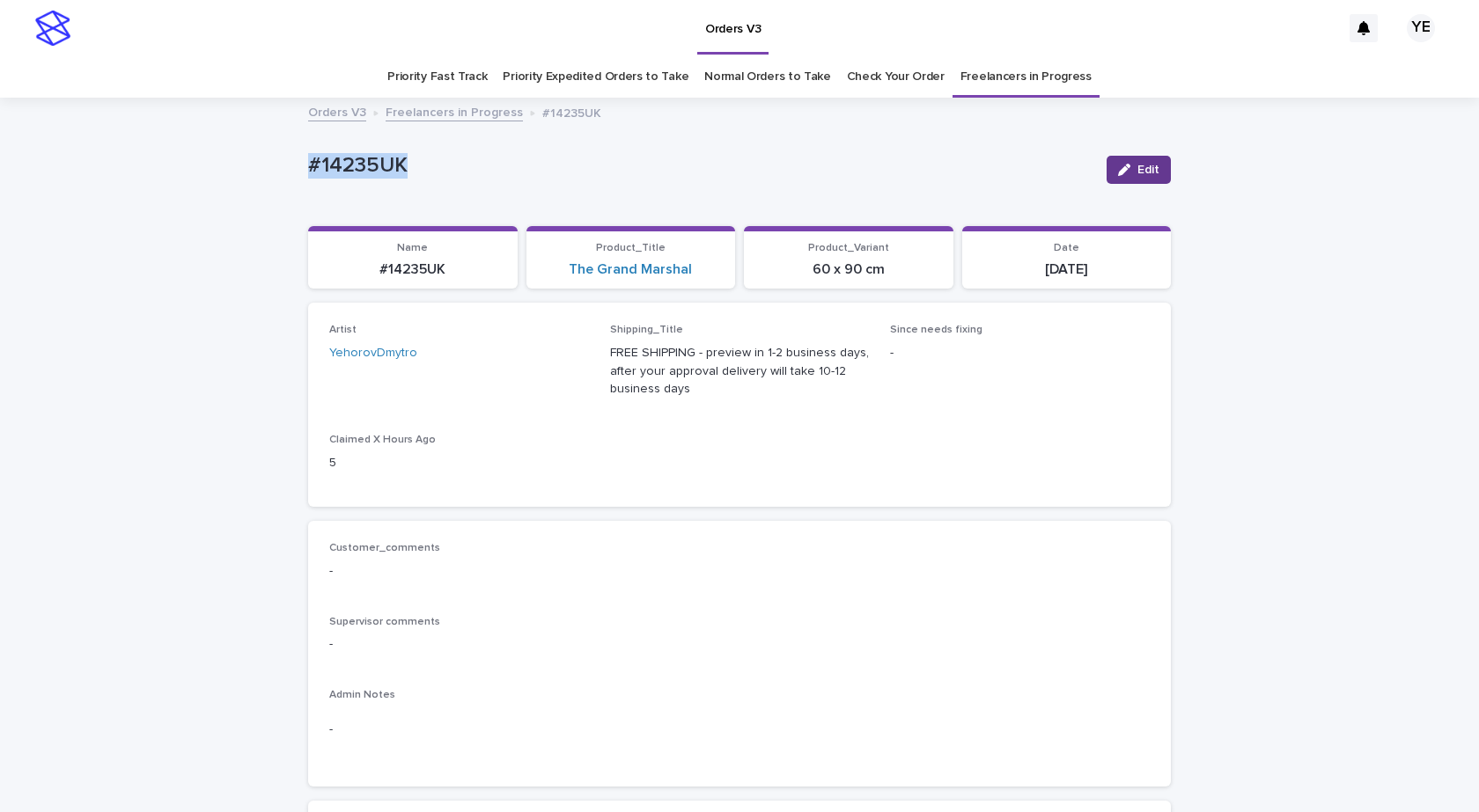
click at [1138, 159] on button "Edit" at bounding box center [1139, 170] width 65 height 28
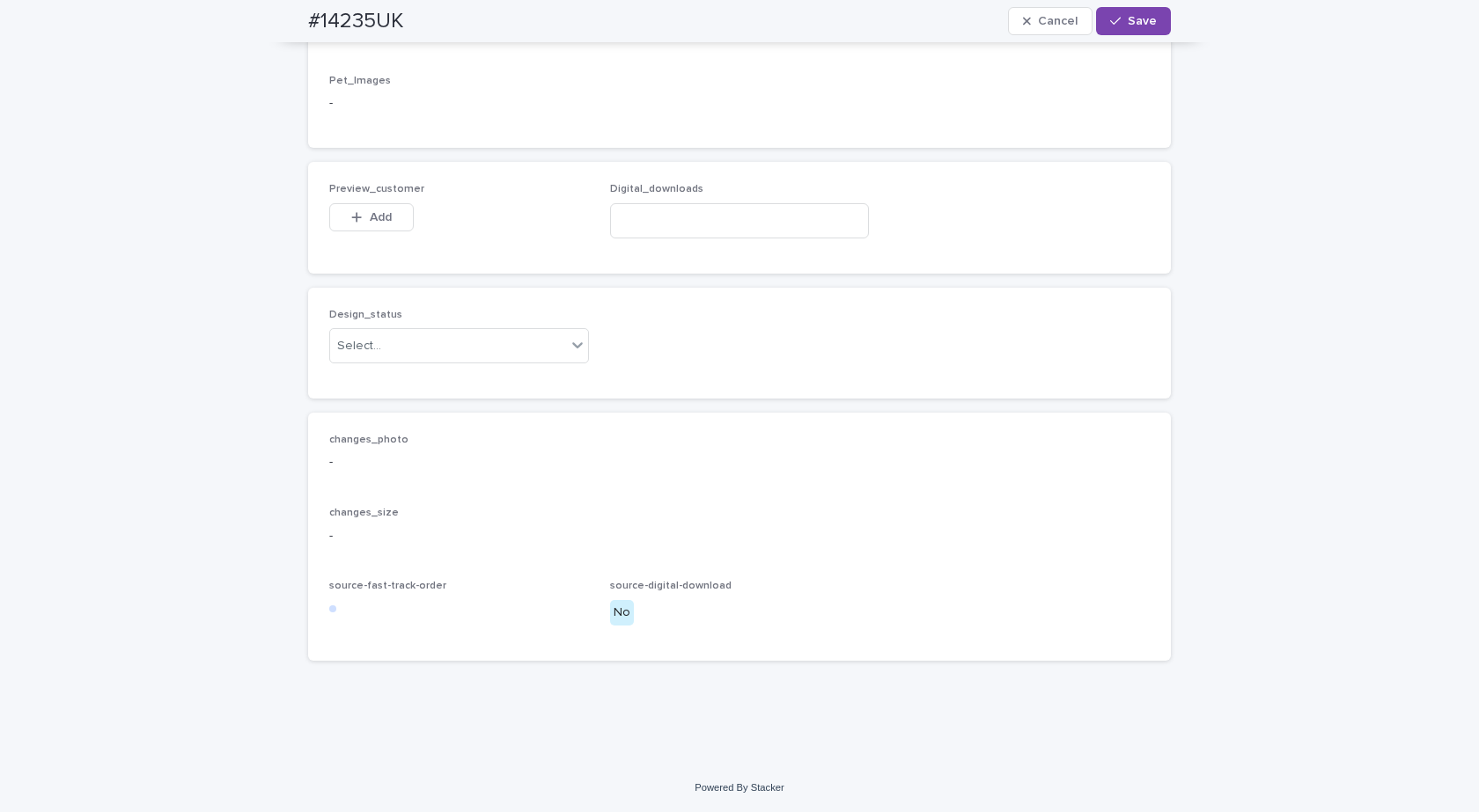
scroll to position [1247, 0]
click at [384, 336] on div "Select..." at bounding box center [448, 346] width 236 height 29
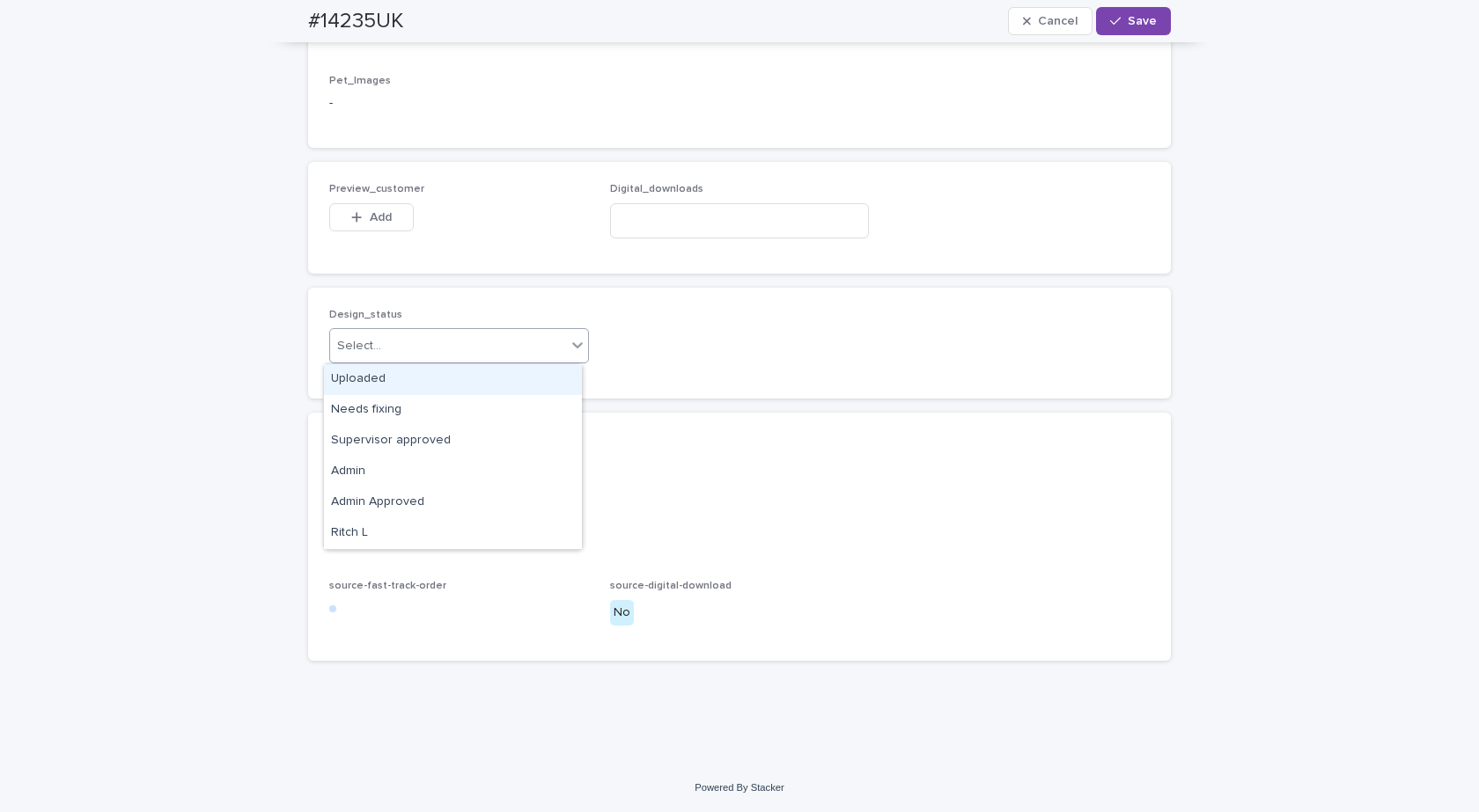
click at [358, 376] on div "Uploaded" at bounding box center [452, 380] width 258 height 31
click at [380, 188] on span "Preview_customer" at bounding box center [376, 188] width 95 height 10
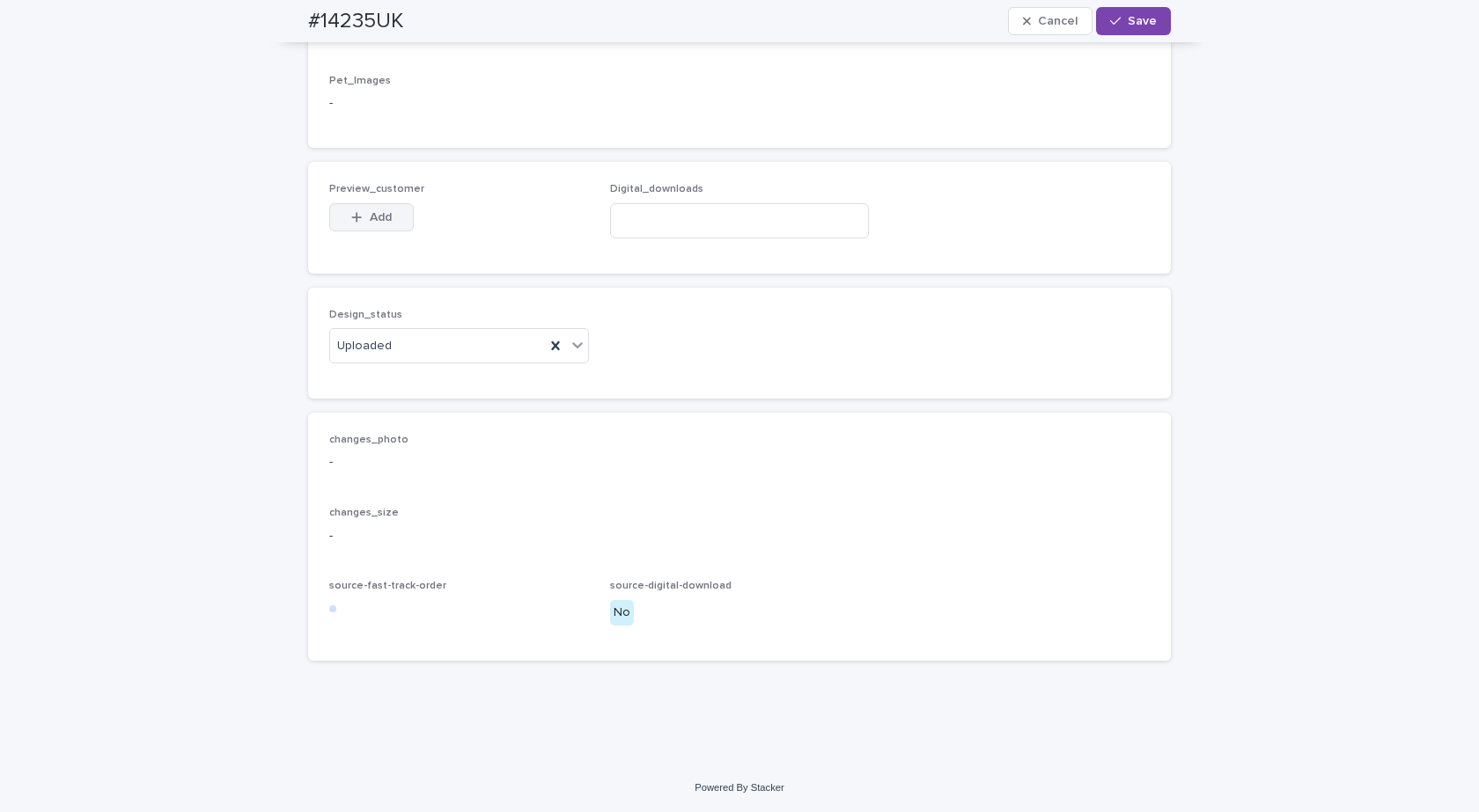
click at [379, 219] on span "Add" at bounding box center [380, 217] width 22 height 12
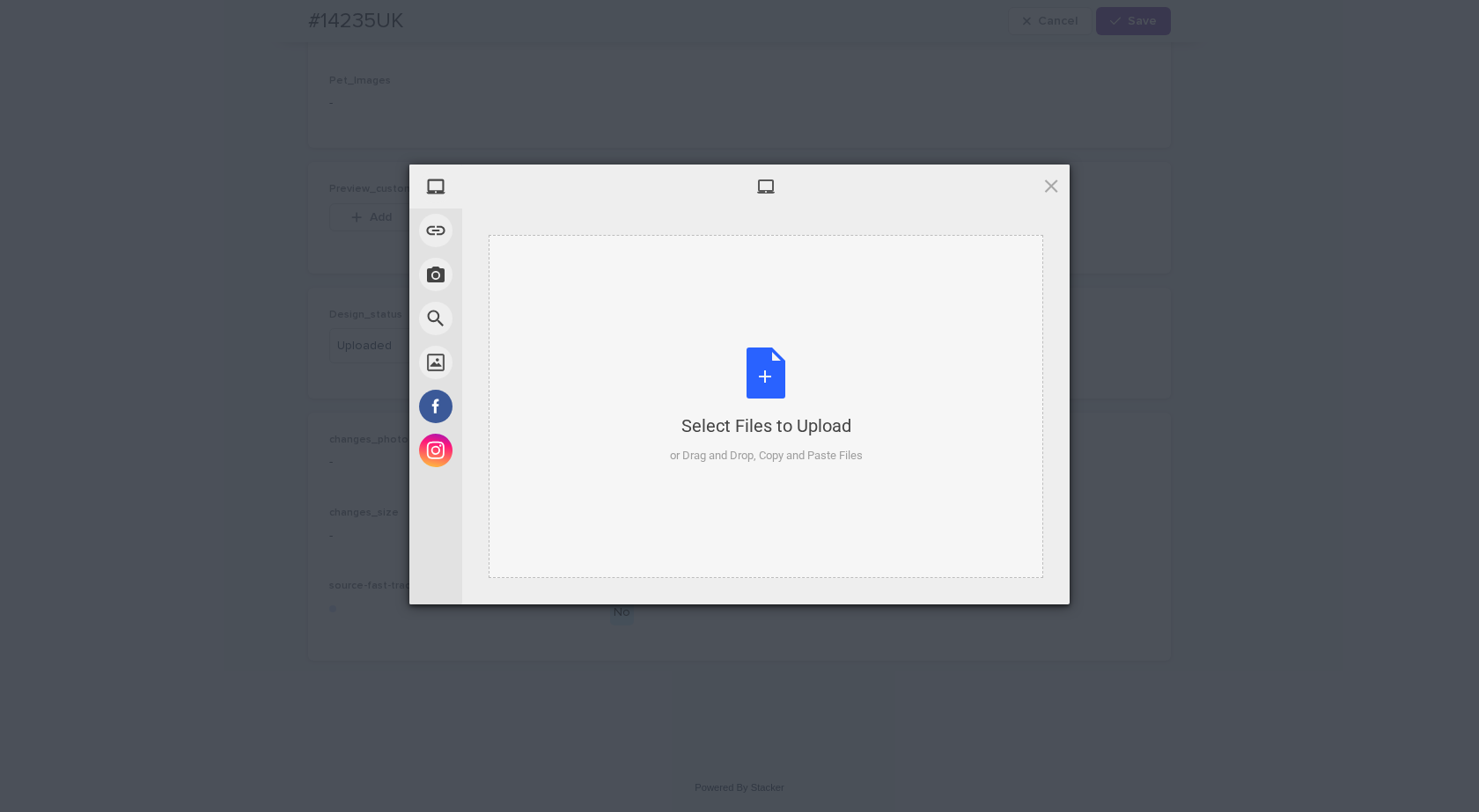
click at [632, 335] on div "Select Files to Upload or Drag and Drop, Copy and Paste Files" at bounding box center [765, 407] width 554 height 343
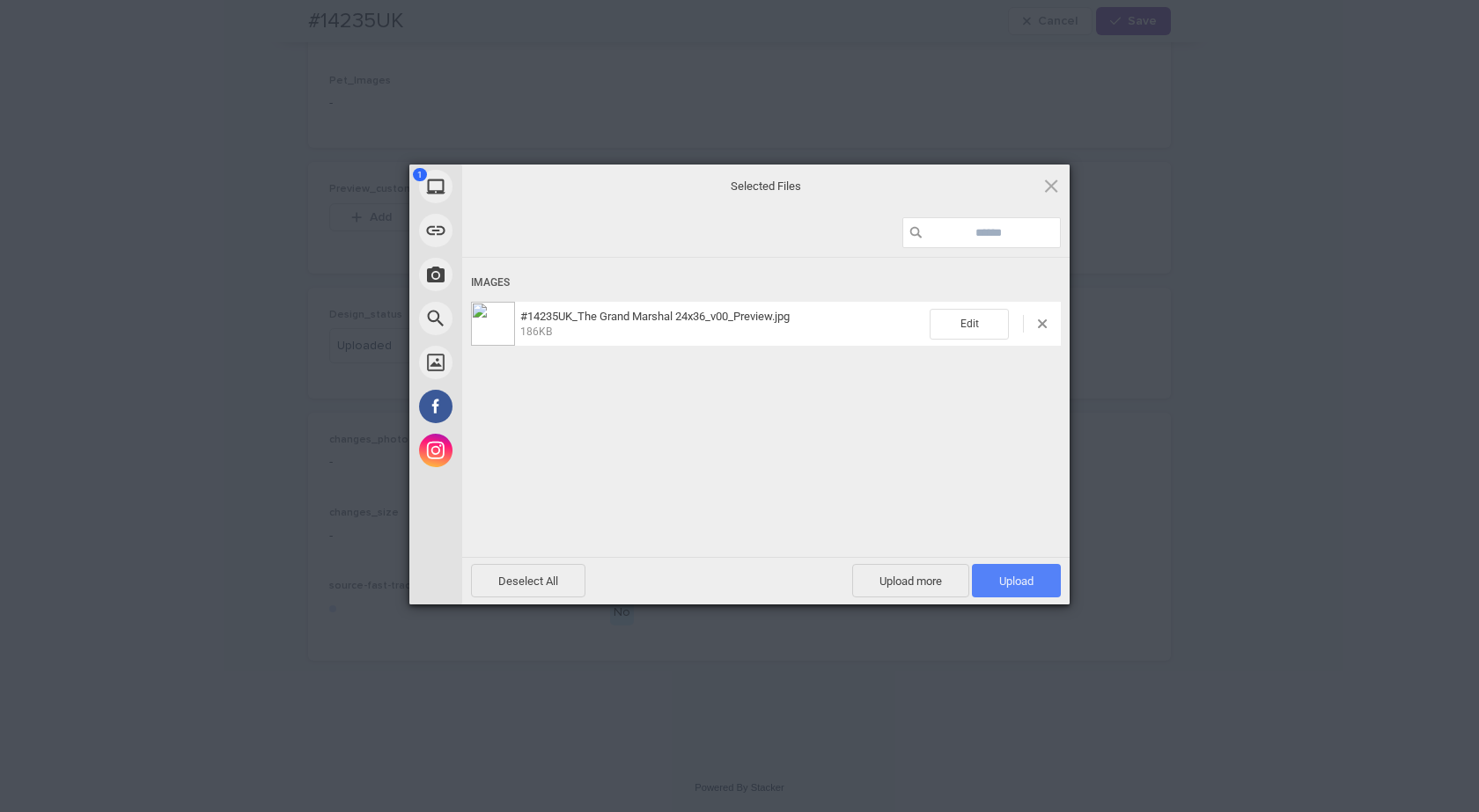
click at [1034, 585] on span "Upload 1" at bounding box center [1016, 581] width 89 height 34
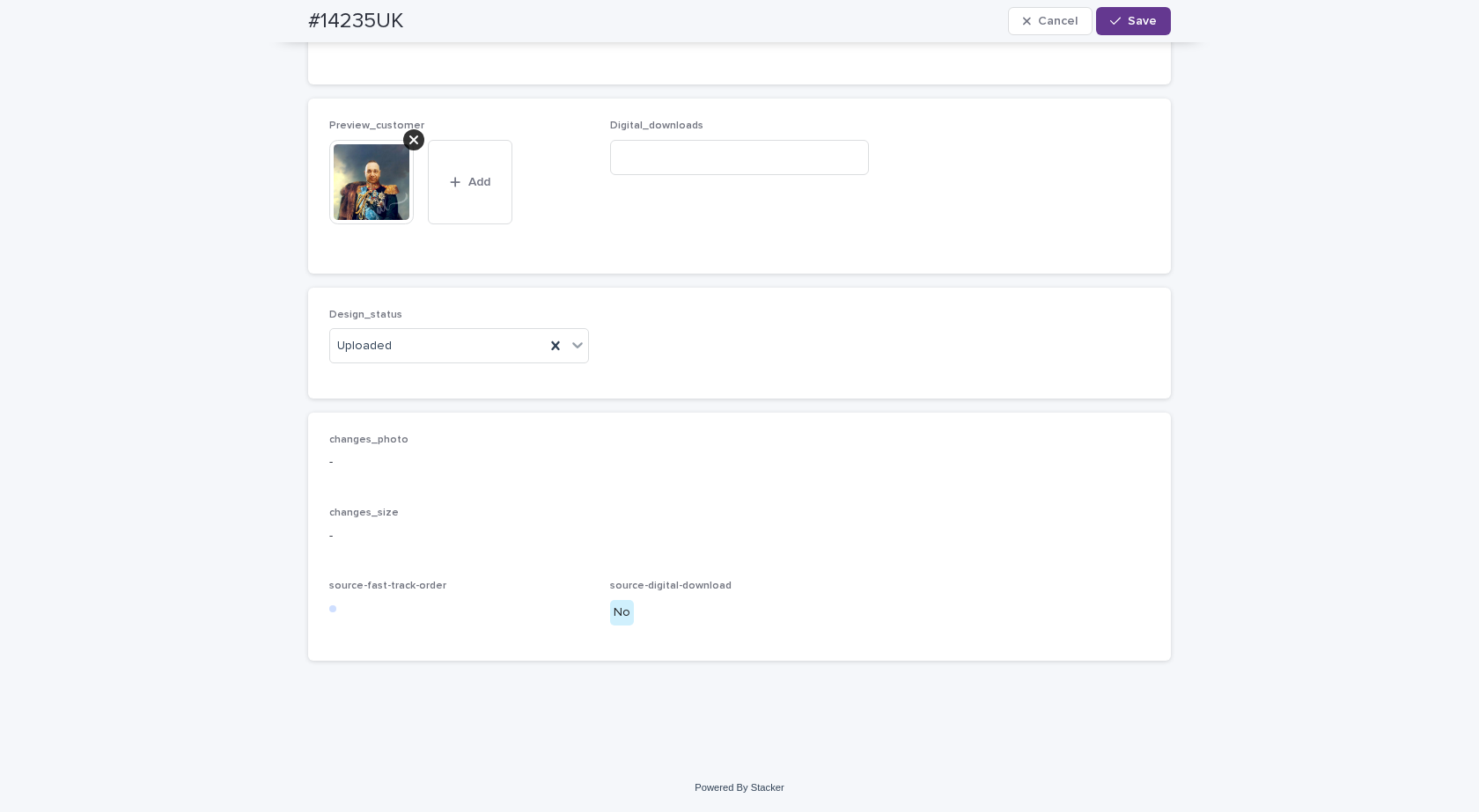
click at [1124, 10] on button "Save" at bounding box center [1133, 22] width 75 height 28
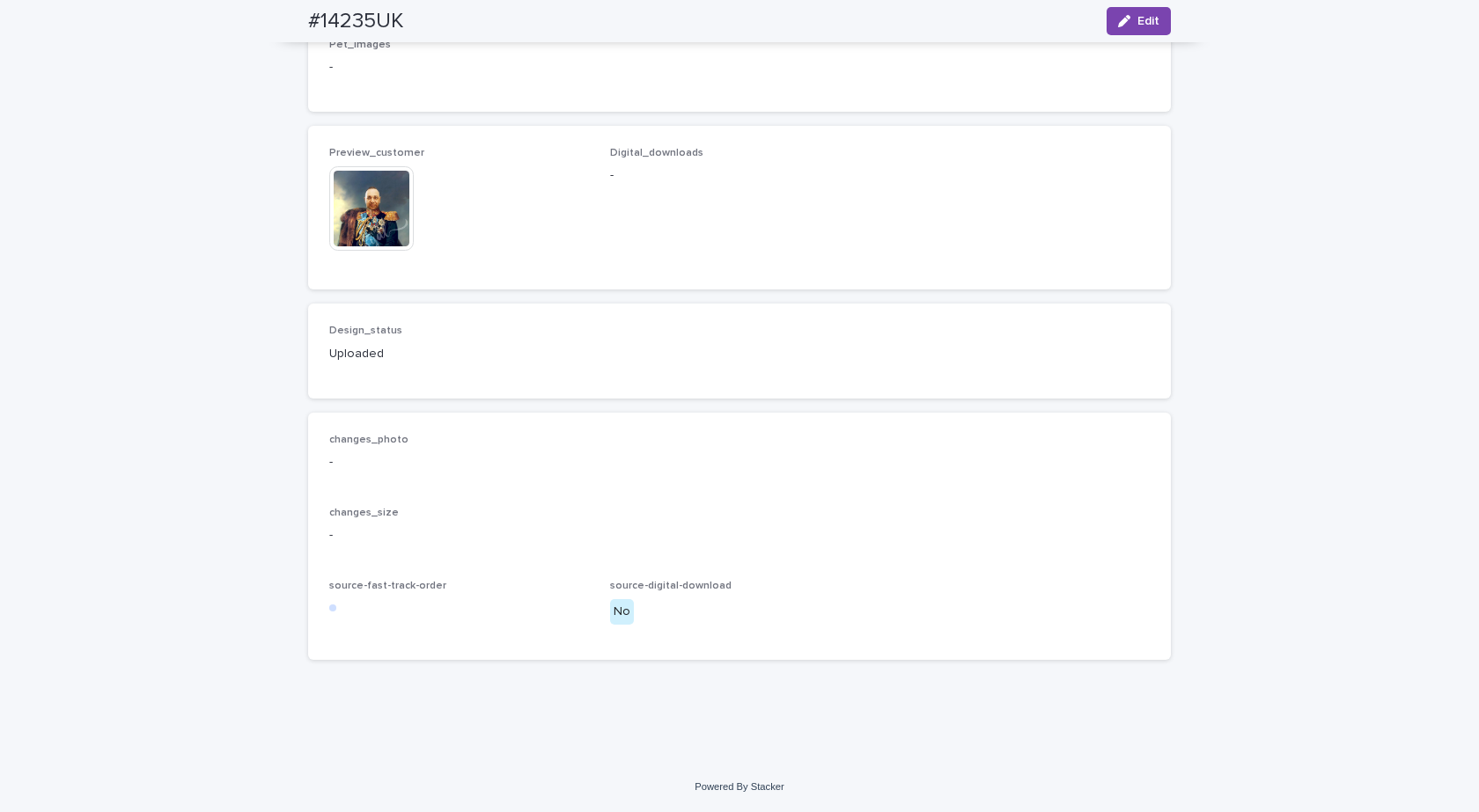
click at [372, 234] on img at bounding box center [371, 208] width 84 height 84
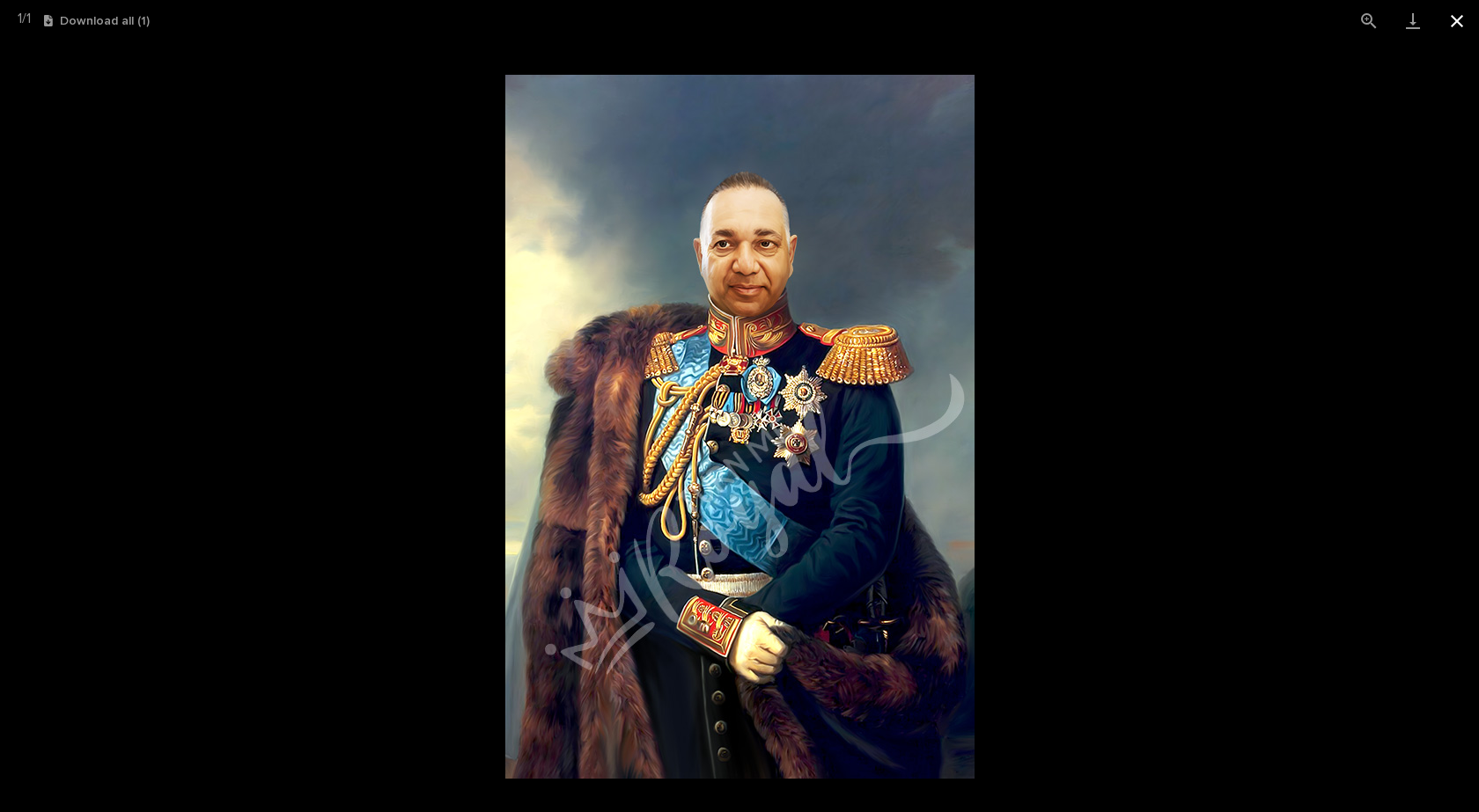
click at [1454, 16] on button "Close gallery" at bounding box center [1456, 21] width 44 height 41
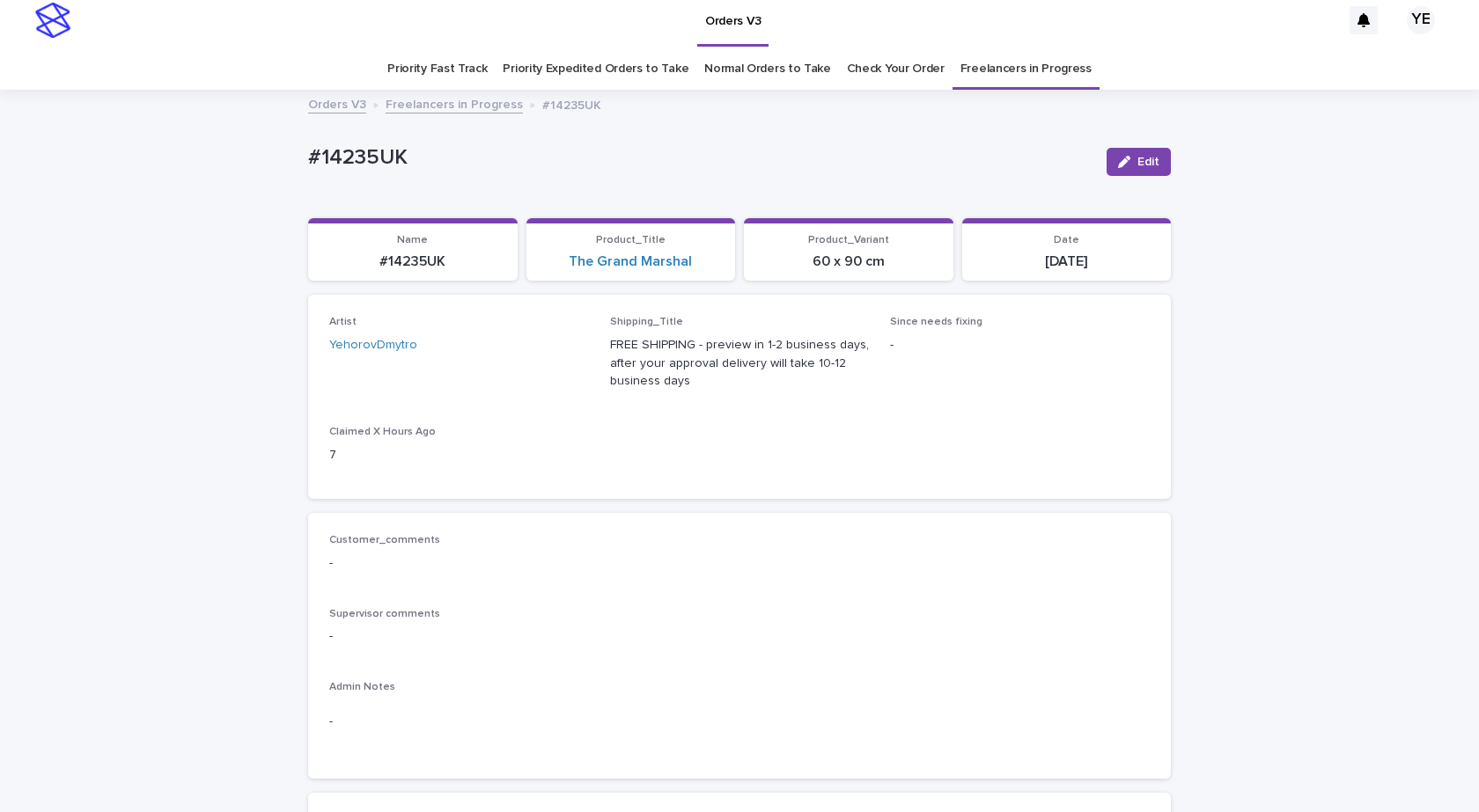
scroll to position [0, 0]
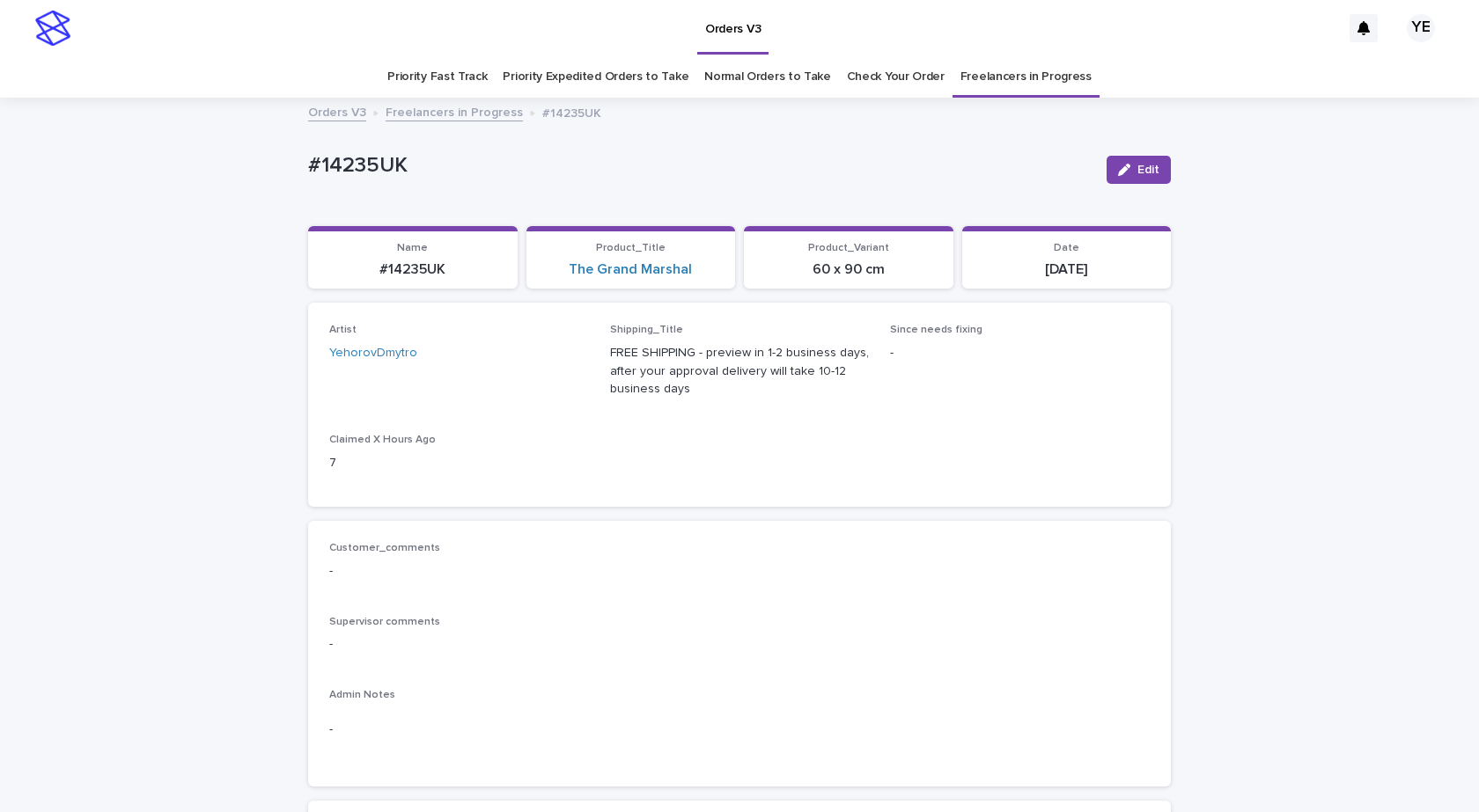
click at [424, 108] on link "Freelancers in Progress" at bounding box center [454, 112] width 137 height 21
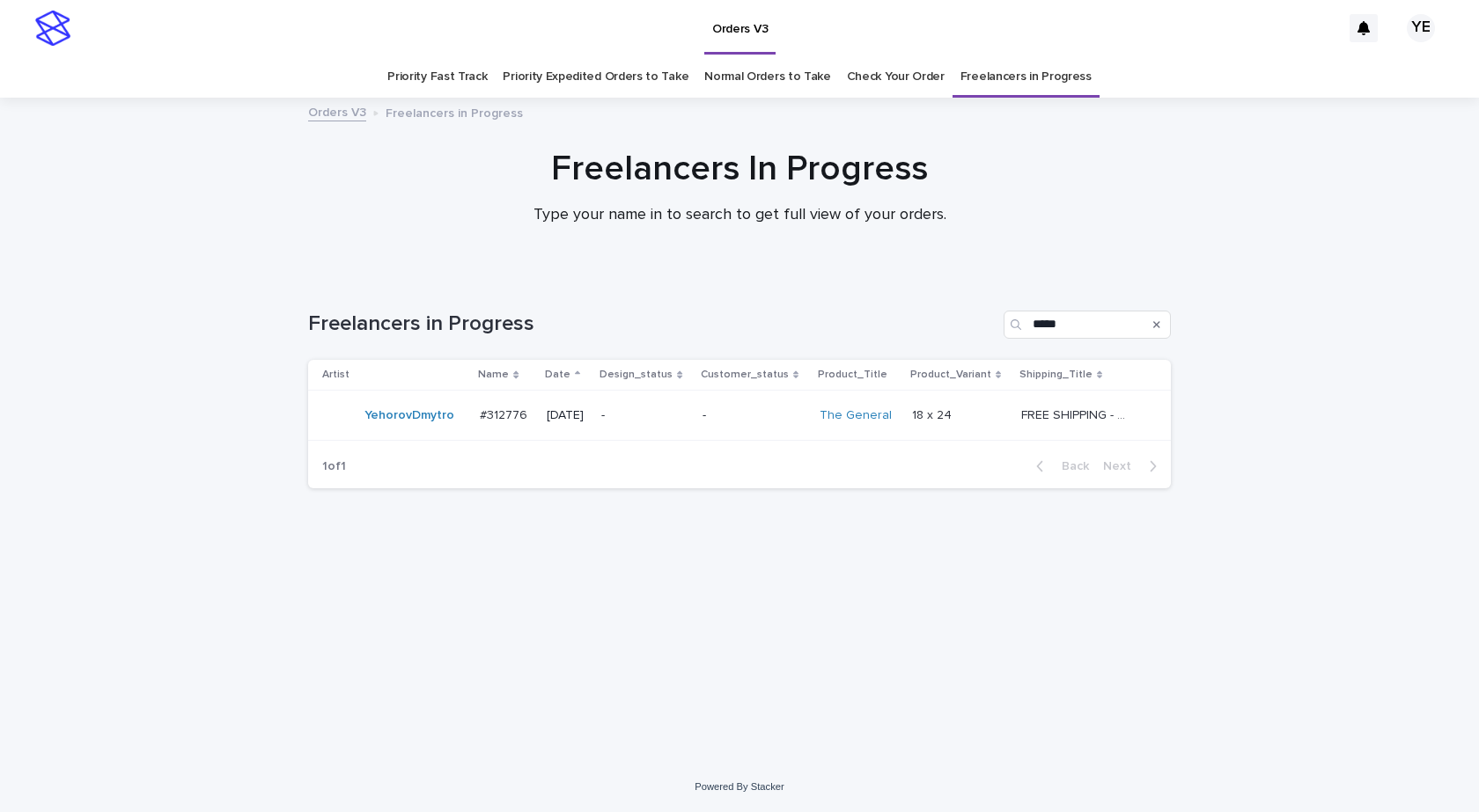
click at [426, 429] on div "YehorovDmytro" at bounding box center [410, 415] width 90 height 29
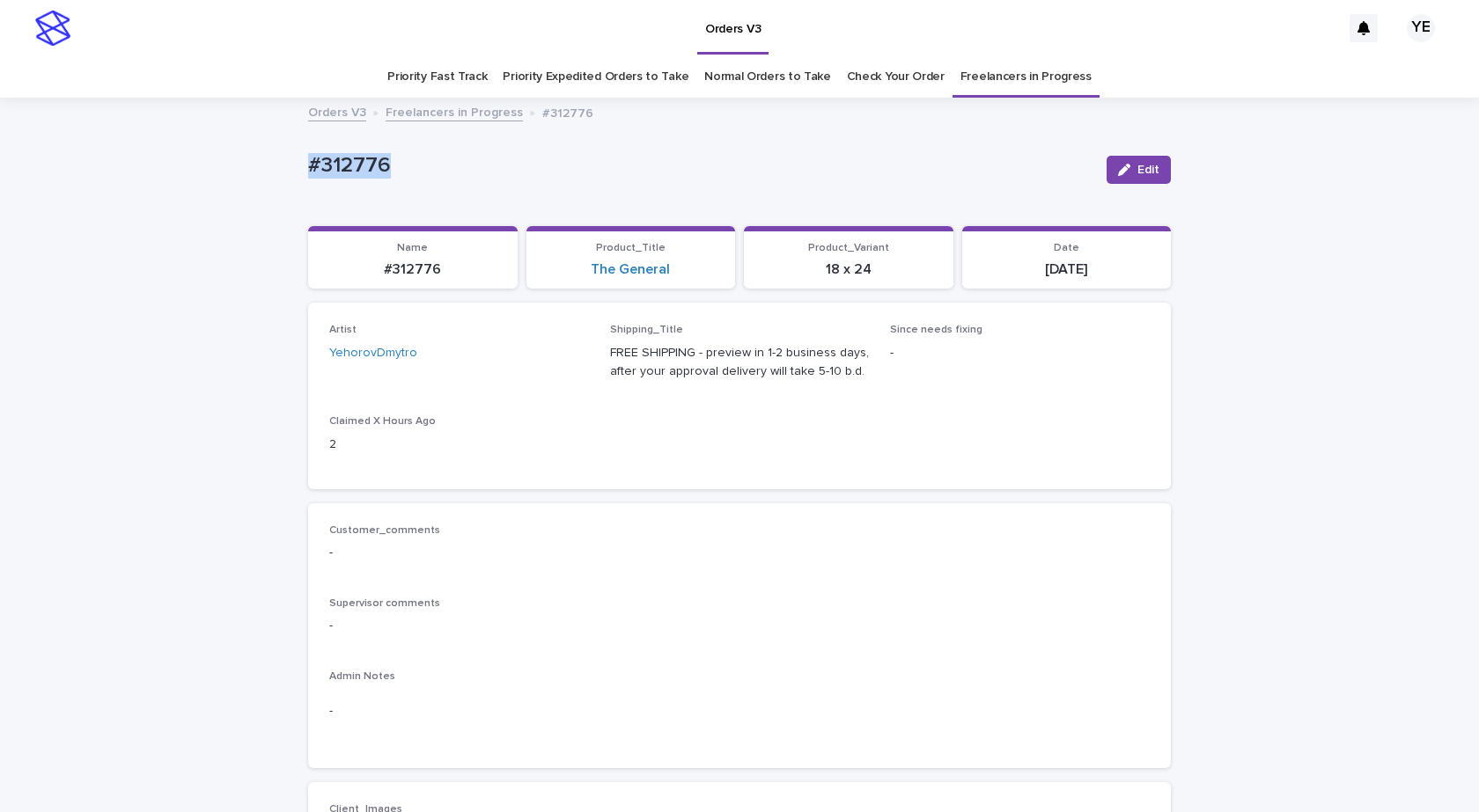
drag, startPoint x: 385, startPoint y: 179, endPoint x: 218, endPoint y: 225, distance: 173.2
click at [1155, 174] on button "Edit" at bounding box center [1139, 170] width 65 height 28
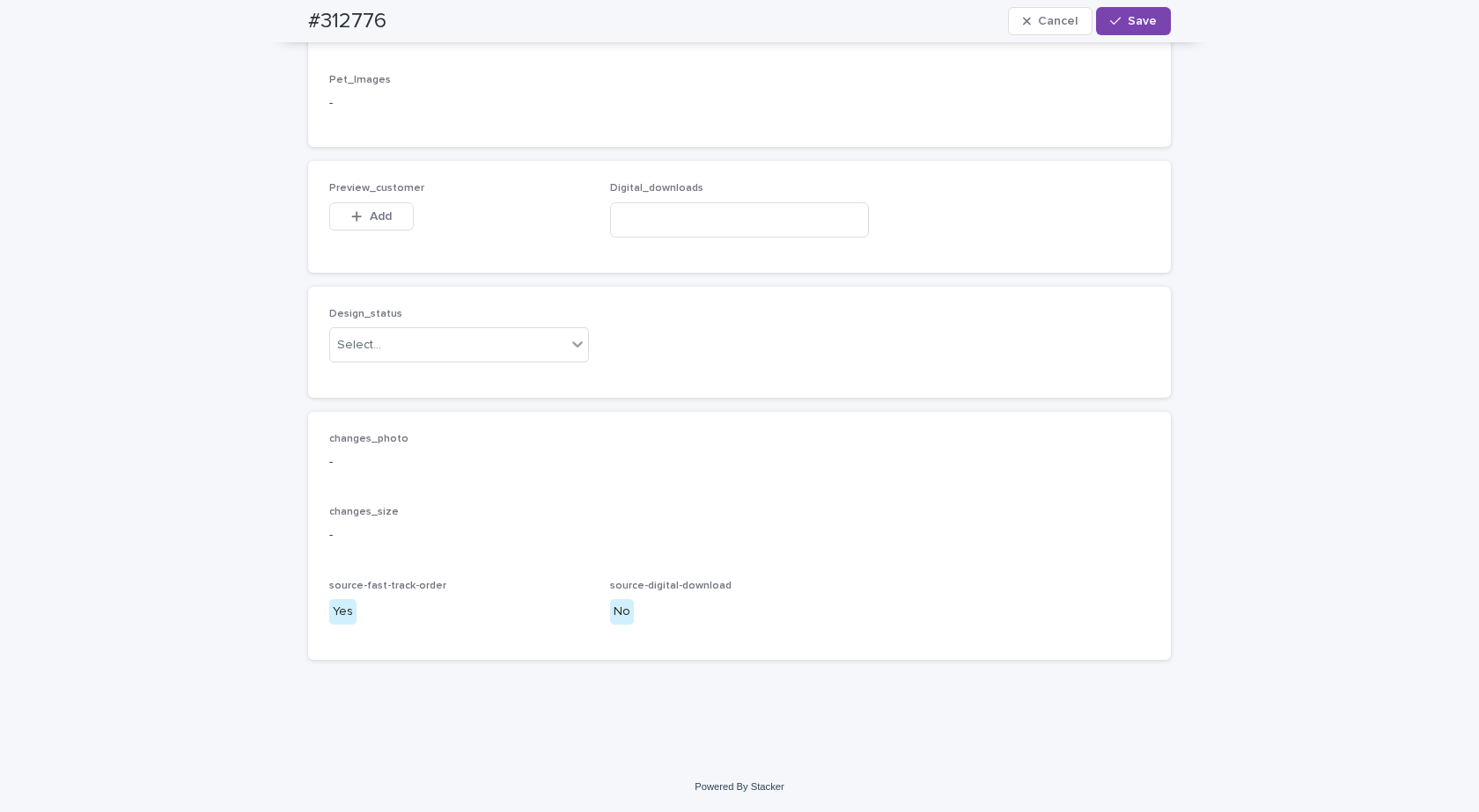
scroll to position [1247, 0]
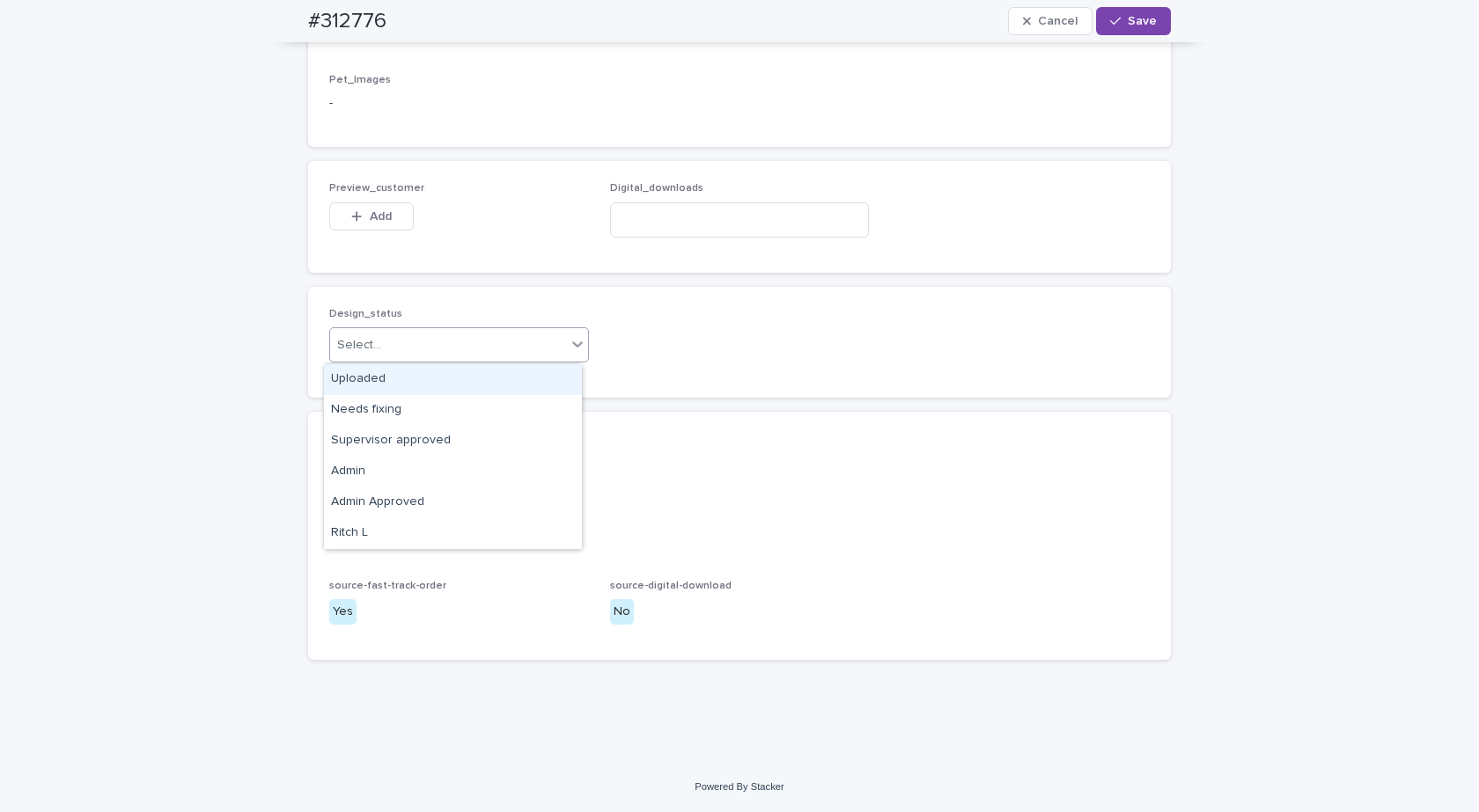
click at [423, 328] on div "Select..." at bounding box center [459, 345] width 260 height 36
click at [364, 381] on div "Uploaded" at bounding box center [452, 380] width 258 height 31
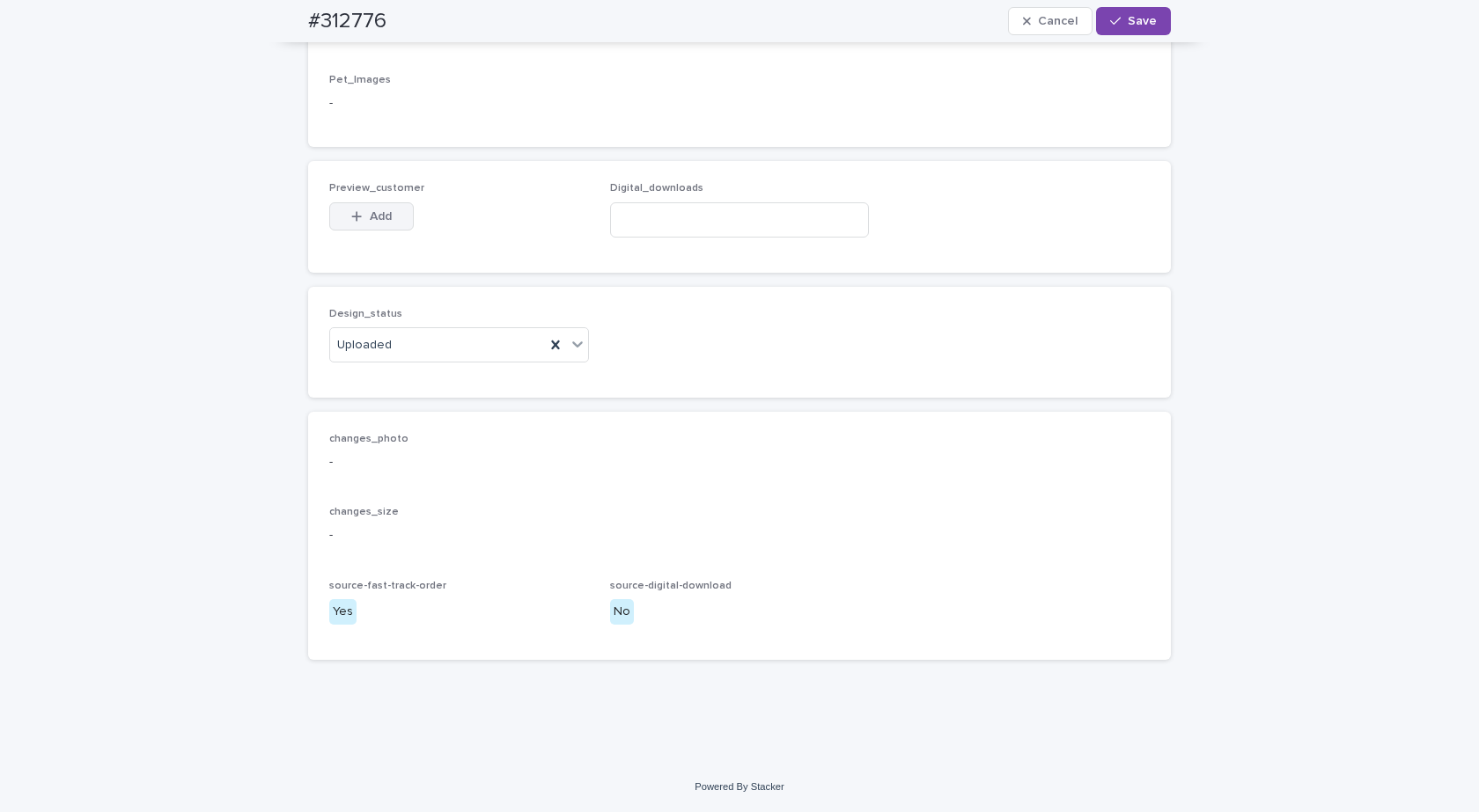
click at [374, 210] on button "Add" at bounding box center [371, 217] width 84 height 28
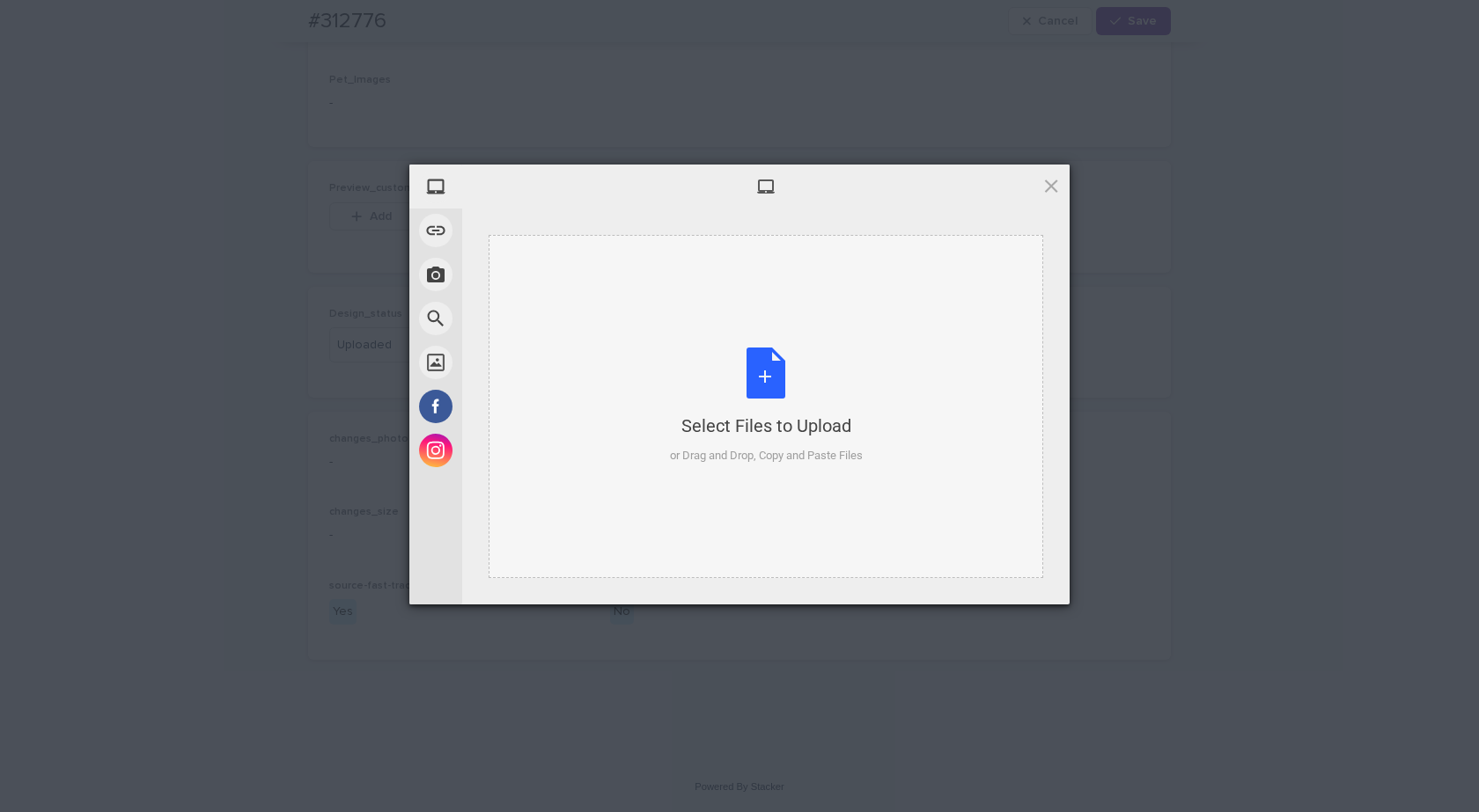
click at [823, 366] on div "Select Files to Upload or Drag and Drop, Copy and Paste Files" at bounding box center [766, 406] width 193 height 117
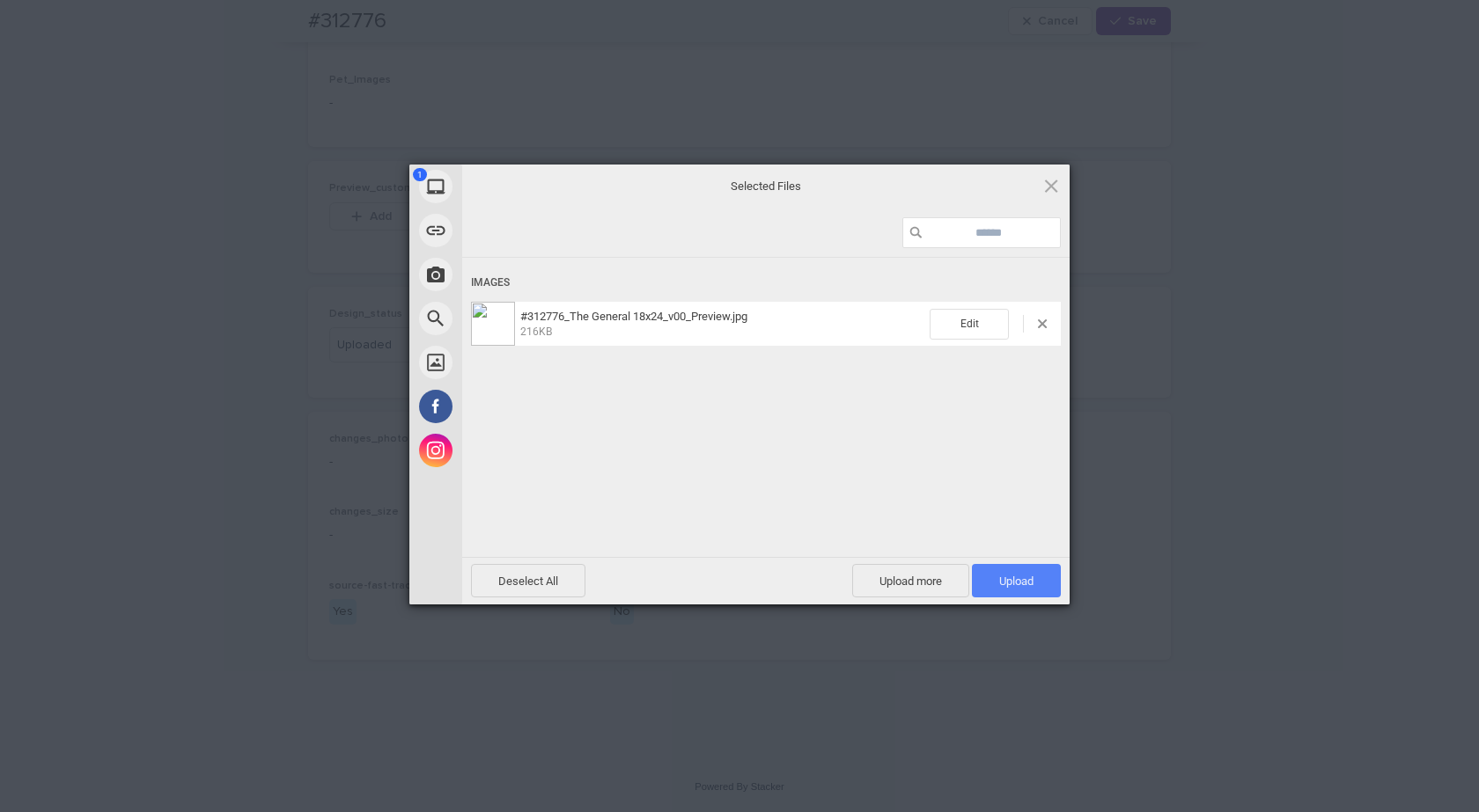
click at [994, 566] on span "Upload 1" at bounding box center [1016, 581] width 89 height 34
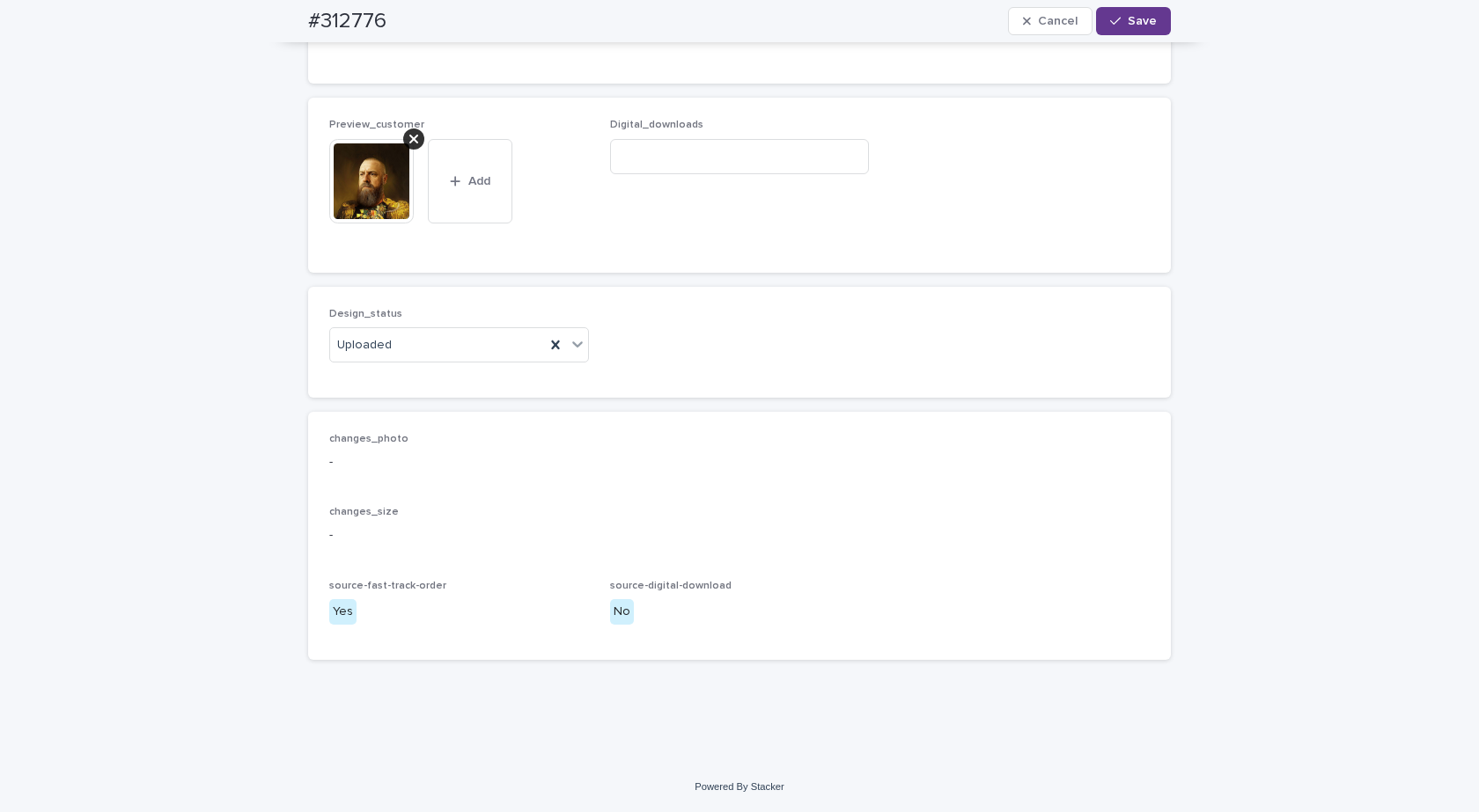
click at [1113, 22] on icon "button" at bounding box center [1115, 21] width 10 height 12
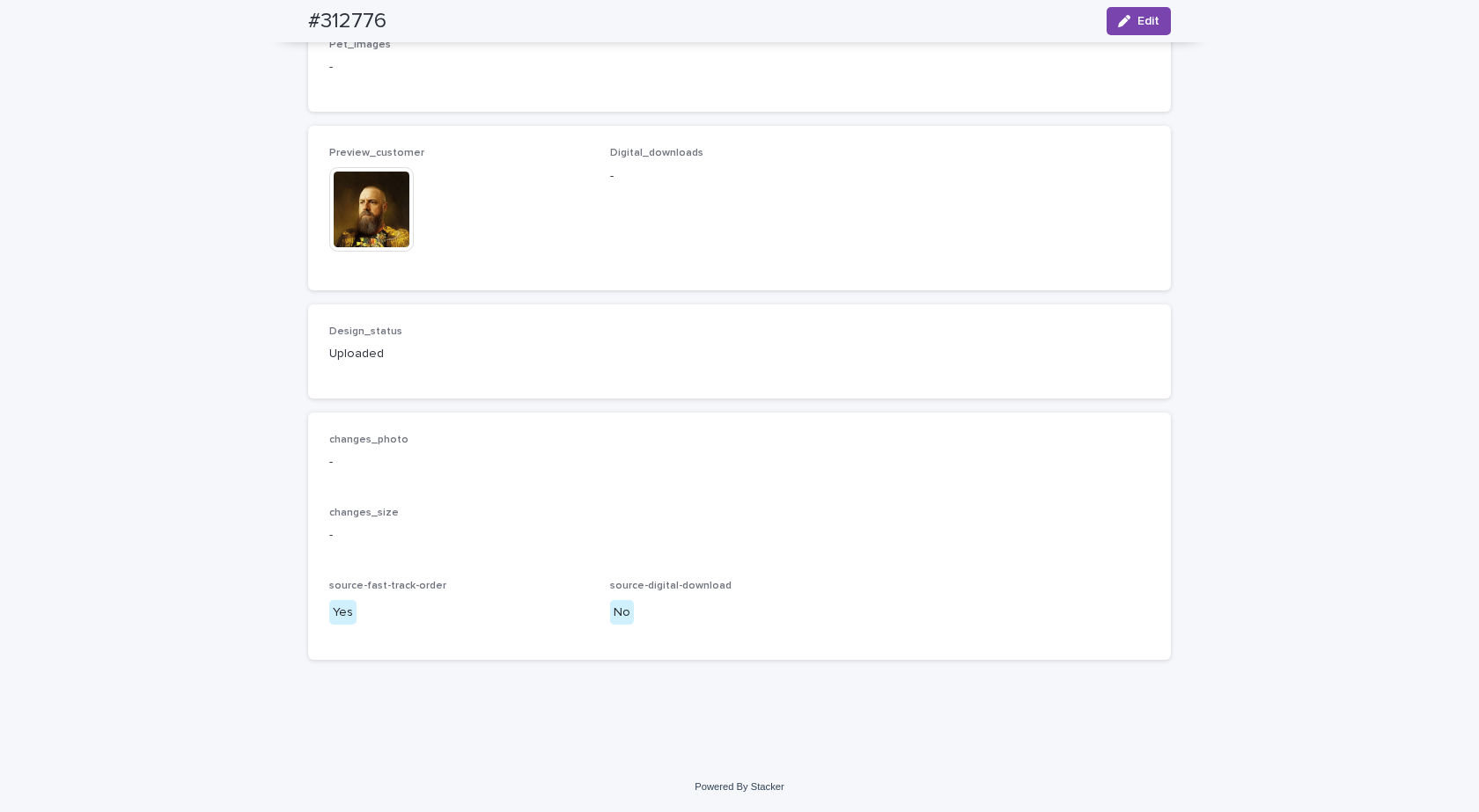
click at [357, 241] on img at bounding box center [371, 209] width 84 height 84
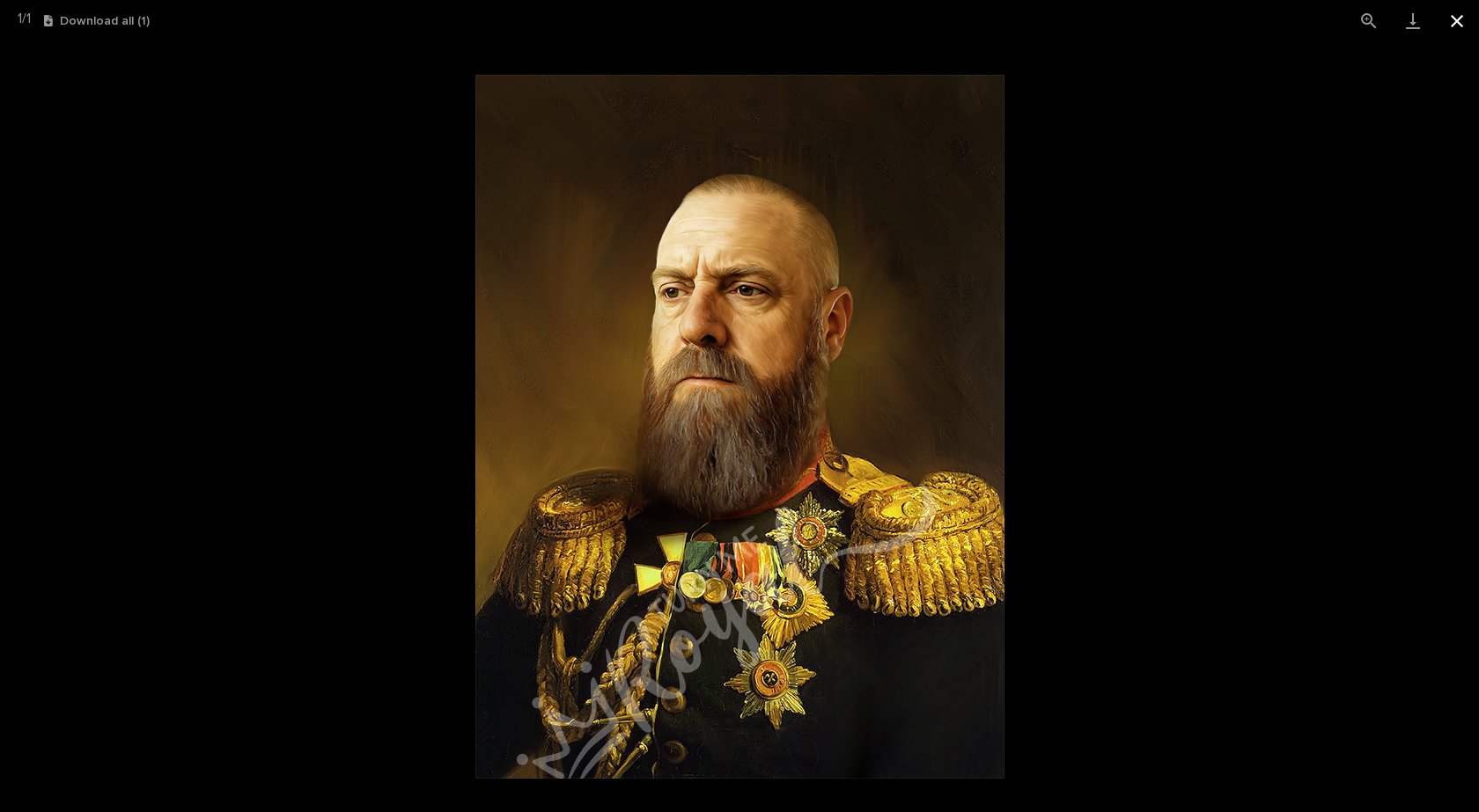
click at [1455, 22] on button "Close gallery" at bounding box center [1456, 21] width 44 height 41
